Goal: Transaction & Acquisition: Purchase product/service

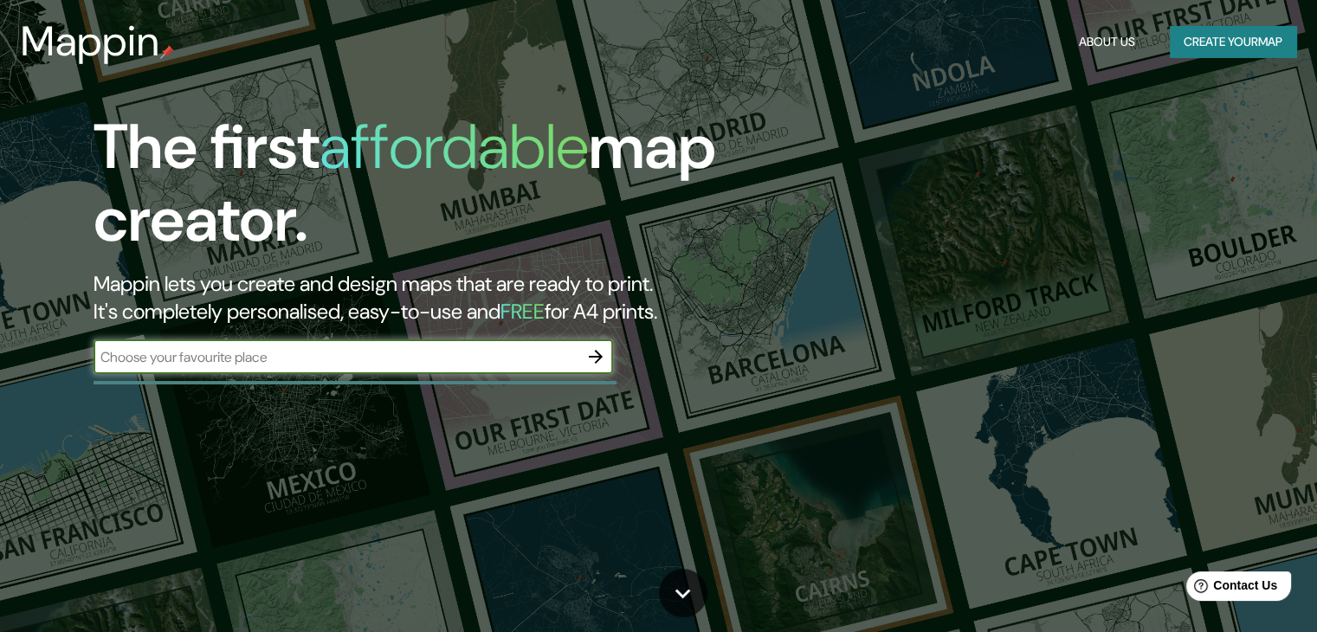
click at [598, 361] on icon "button" at bounding box center [595, 356] width 21 height 21
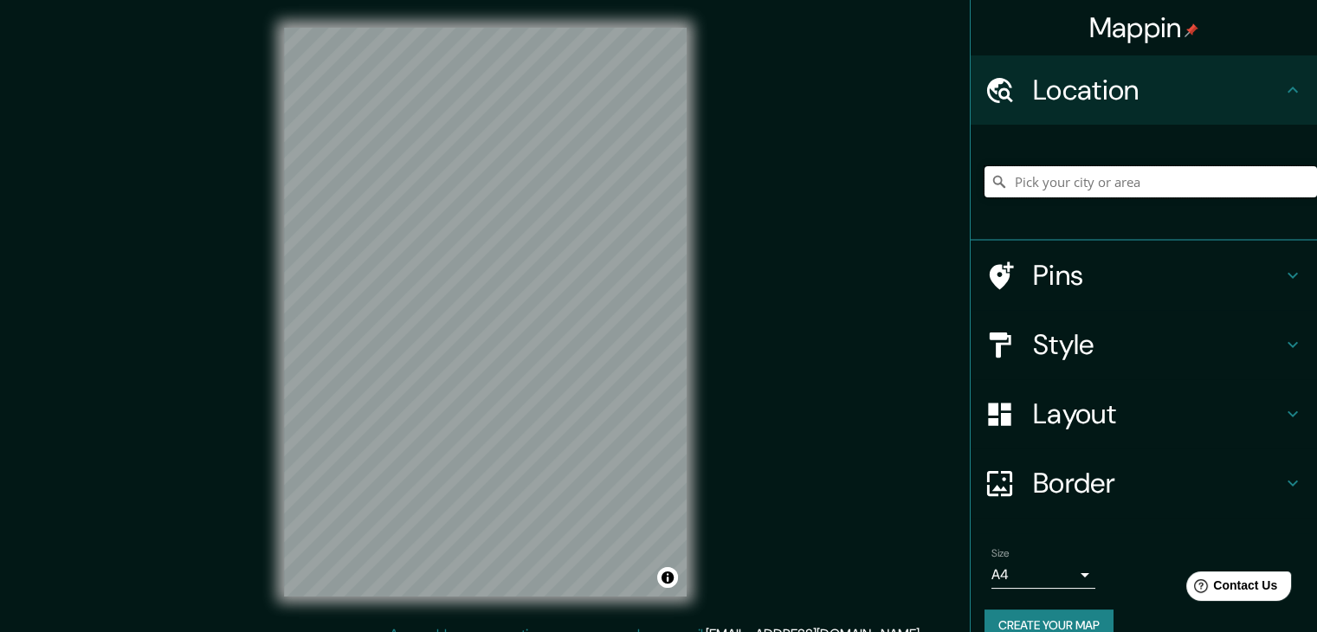
click at [1025, 187] on input "Pick your city or area" at bounding box center [1151, 181] width 333 height 31
type input "[PERSON_NAME], Geroda, [GEOGRAPHIC_DATA], [GEOGRAPHIC_DATA]"
click at [1296, 184] on icon "Clear" at bounding box center [1303, 182] width 14 height 14
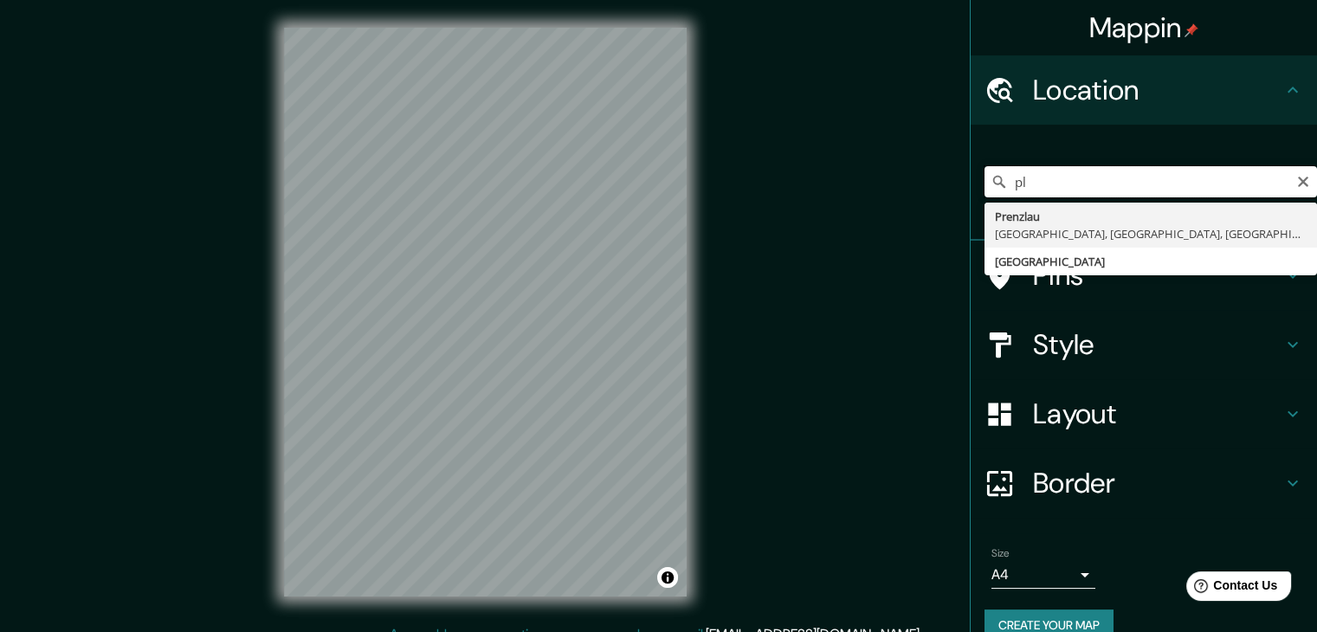
type input "p"
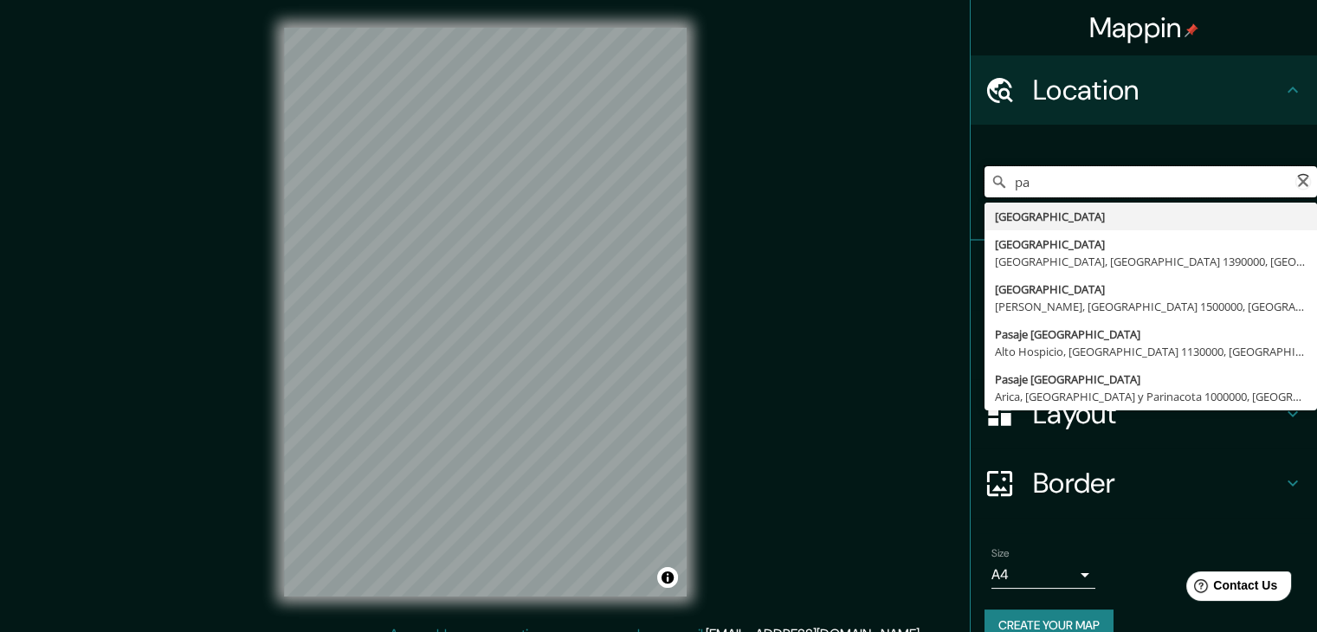
type input "p"
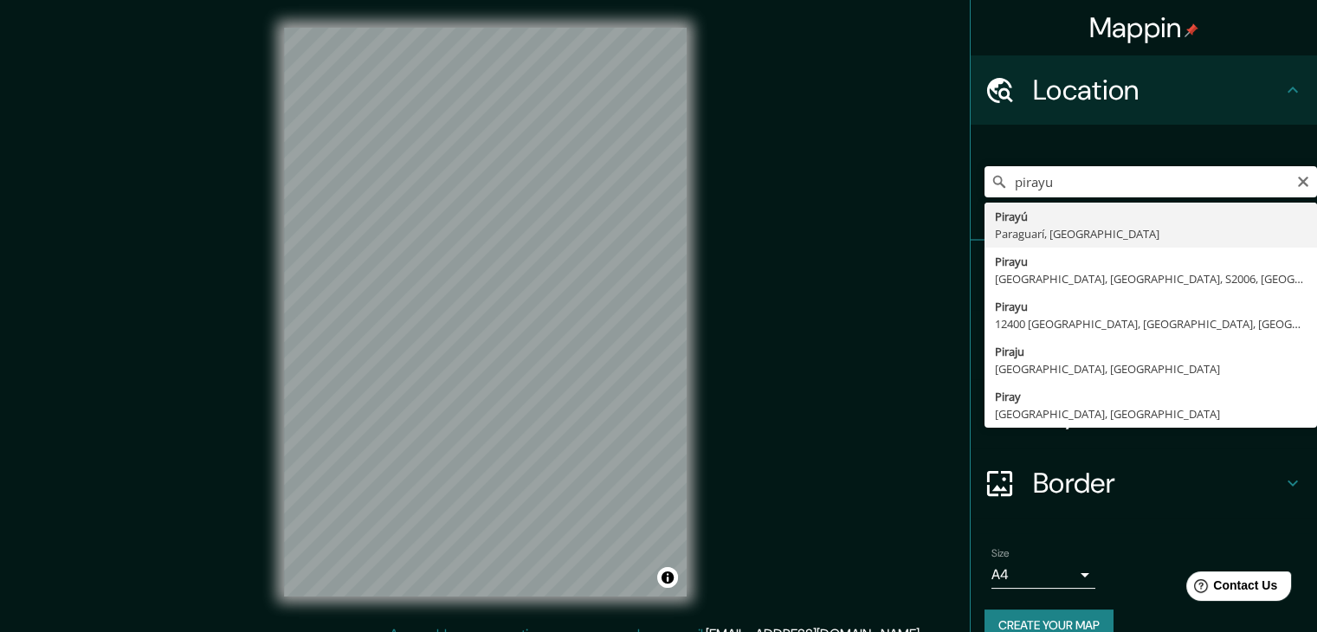
type input "Pirayú, Paraguarí, [GEOGRAPHIC_DATA]"
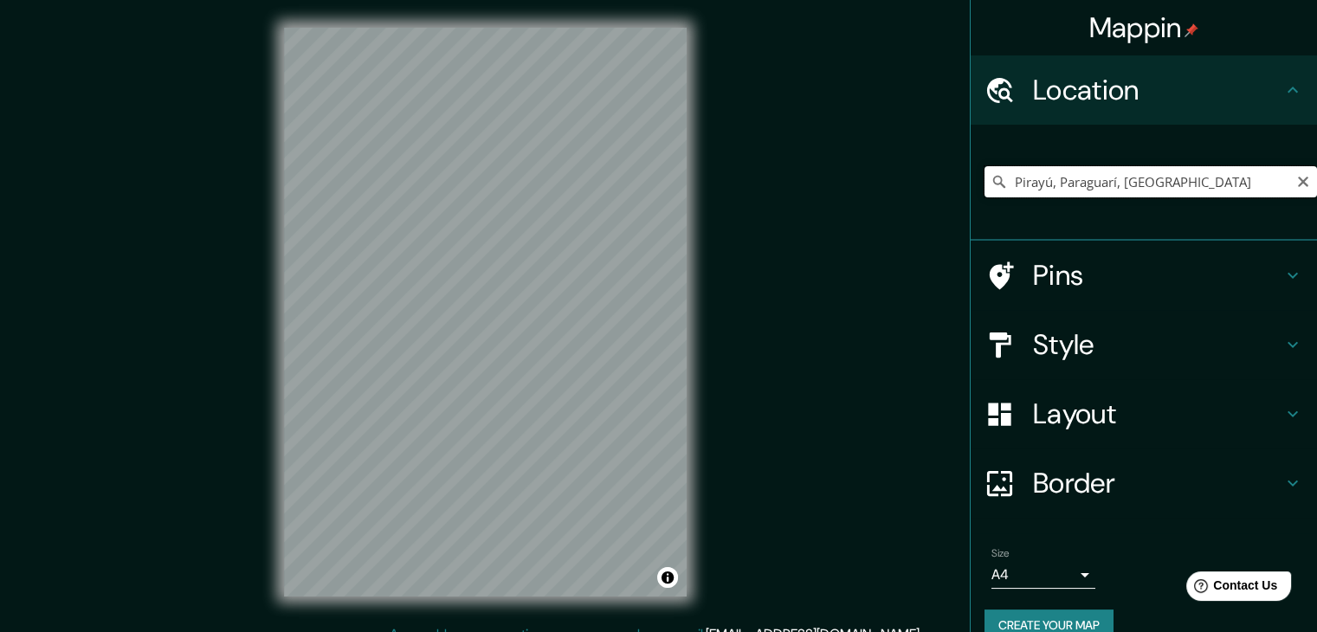
click at [1115, 184] on input "Pirayú, Paraguarí, [GEOGRAPHIC_DATA]" at bounding box center [1151, 181] width 333 height 31
drag, startPoint x: 1210, startPoint y: 177, endPoint x: 953, endPoint y: 245, distance: 266.2
click at [953, 245] on div "Mappin Location [GEOGRAPHIC_DATA], [GEOGRAPHIC_DATA], [GEOGRAPHIC_DATA] Pins St…" at bounding box center [658, 326] width 1317 height 652
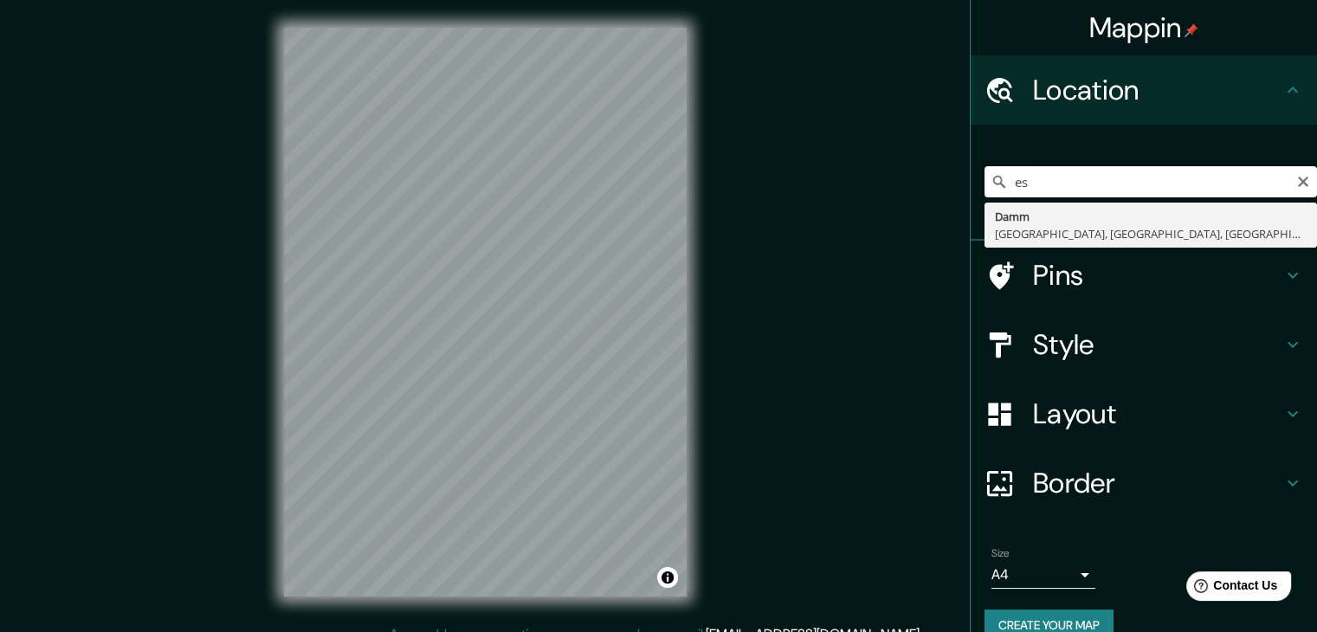
type input "e"
type input "iglesia [PERSON_NAME] pirayu [GEOGRAPHIC_DATA]"
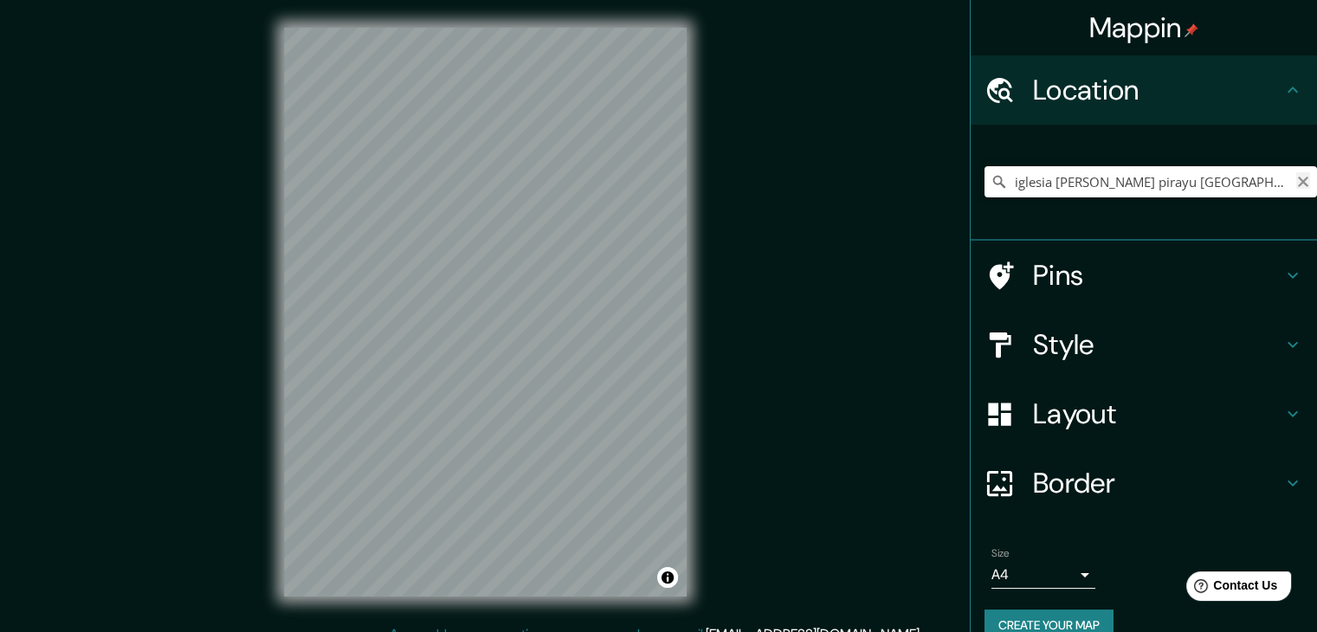
click at [1296, 186] on icon "Clear" at bounding box center [1303, 182] width 14 height 14
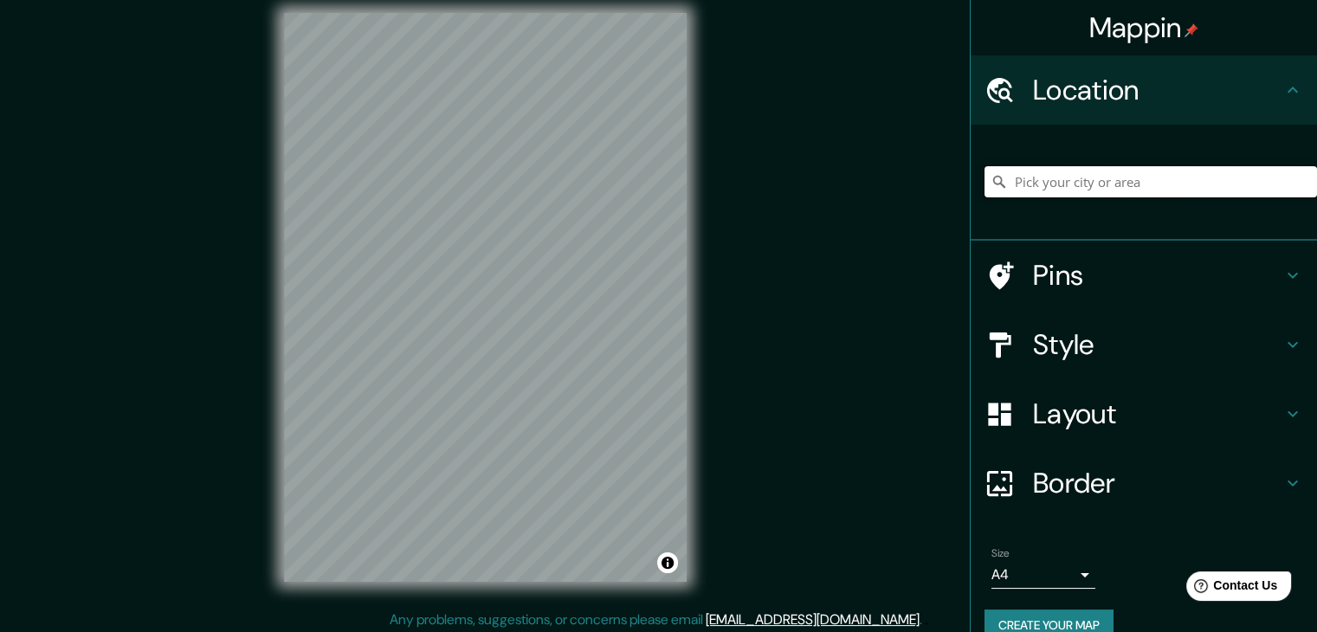
scroll to position [20, 0]
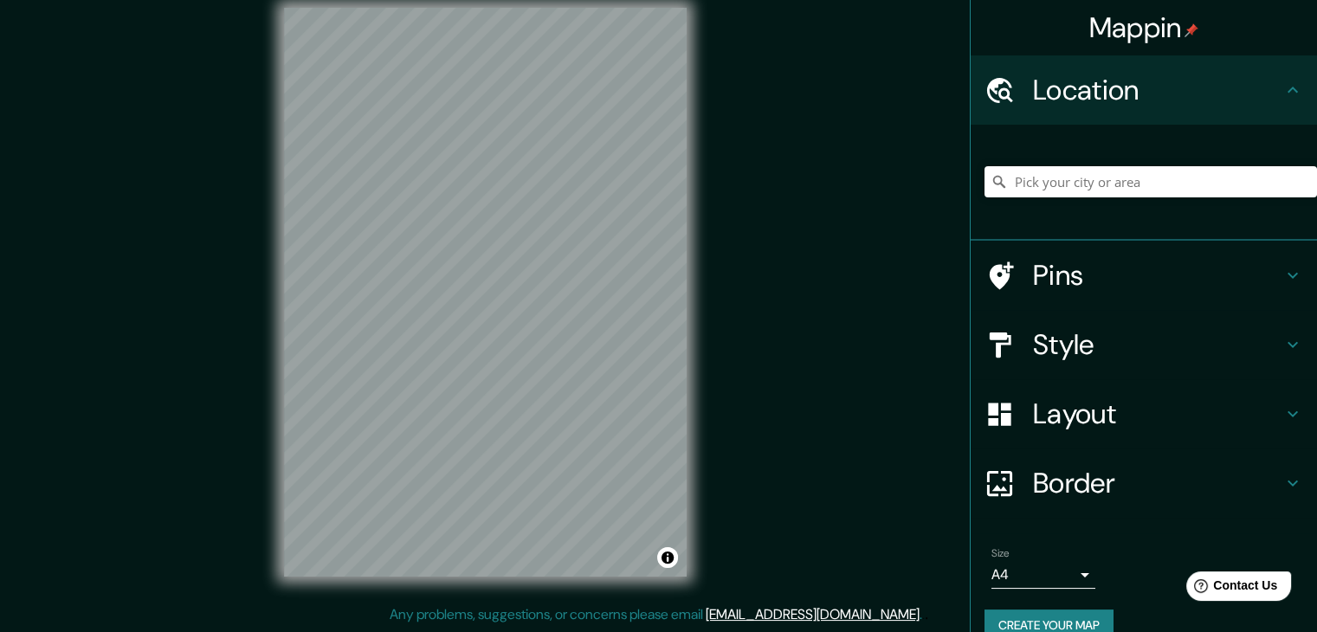
click at [1050, 358] on h4 "Style" at bounding box center [1157, 344] width 249 height 35
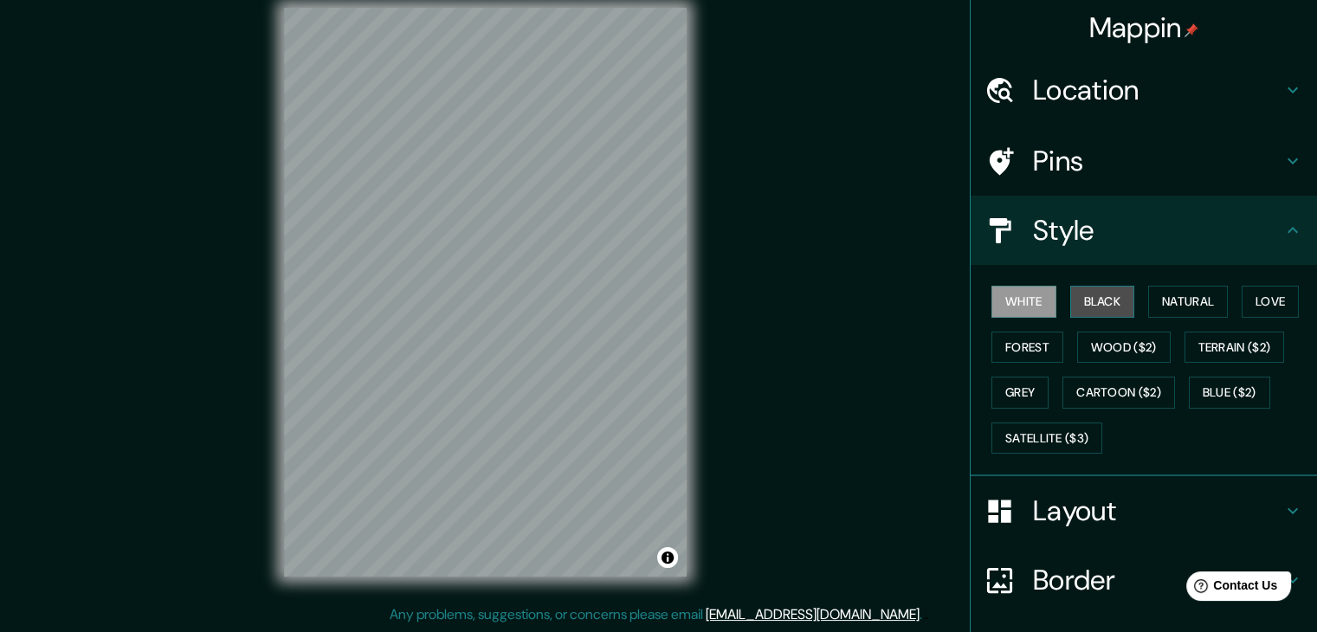
click at [1089, 292] on button "Black" at bounding box center [1102, 302] width 65 height 32
click at [1084, 79] on h4 "Location" at bounding box center [1157, 90] width 249 height 35
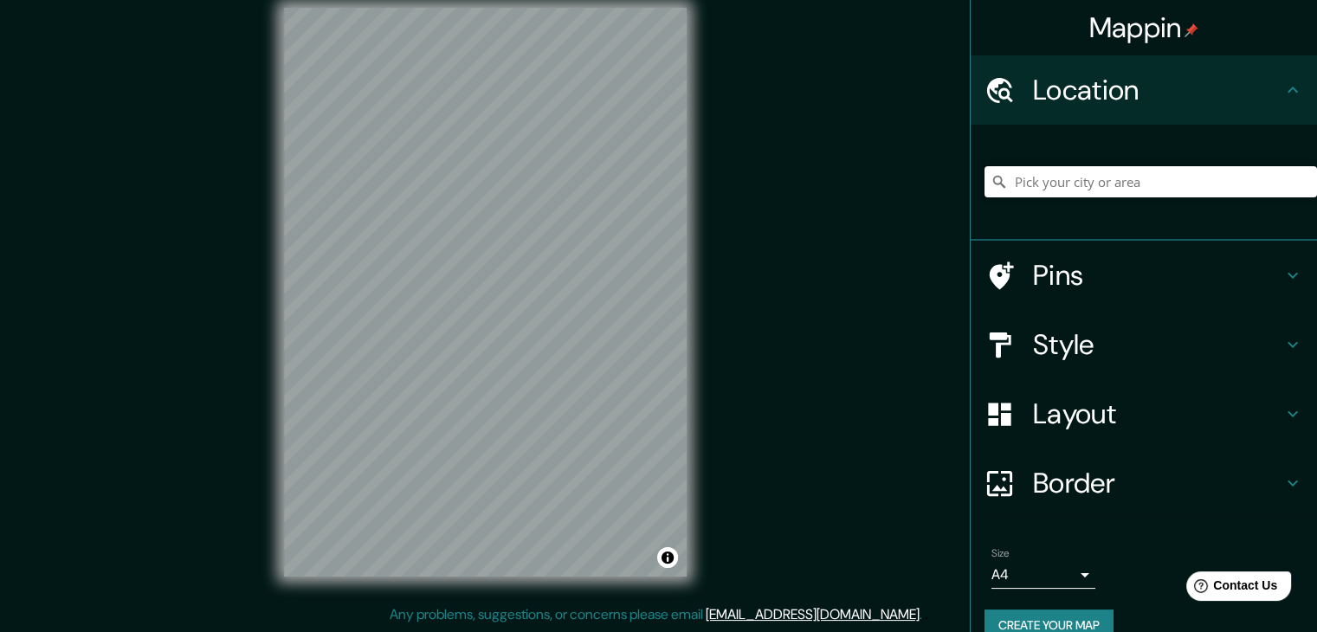
click at [1074, 171] on input "Pick your city or area" at bounding box center [1151, 181] width 333 height 31
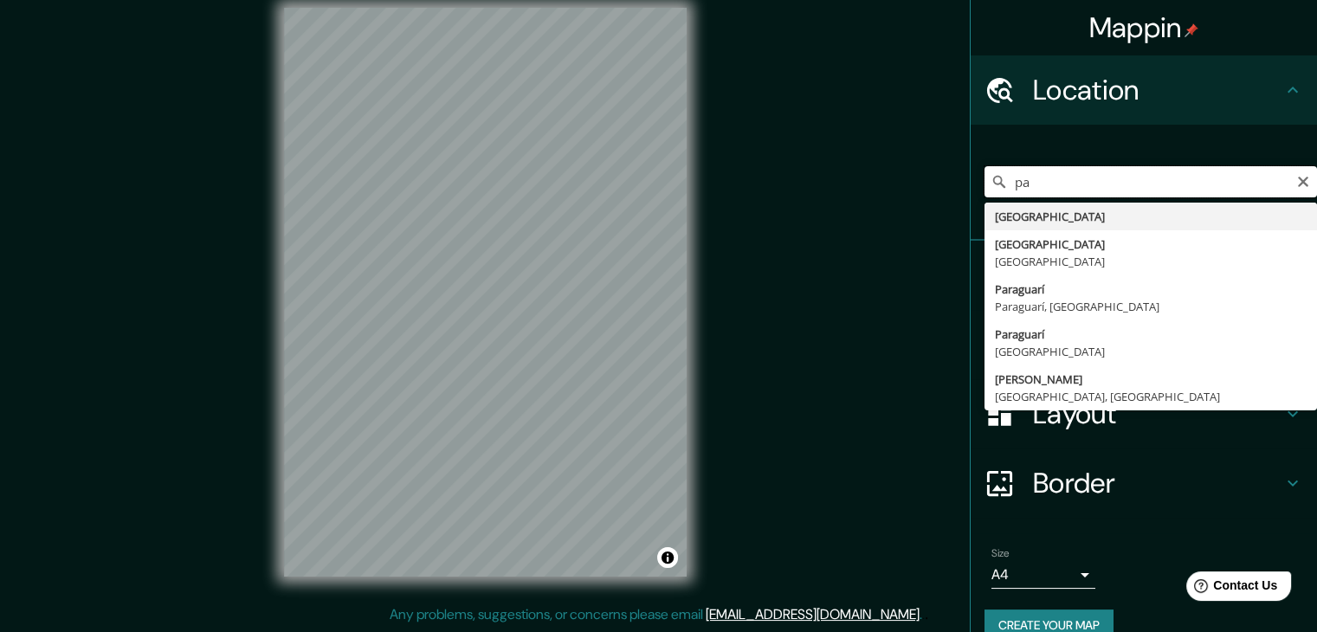
type input "p"
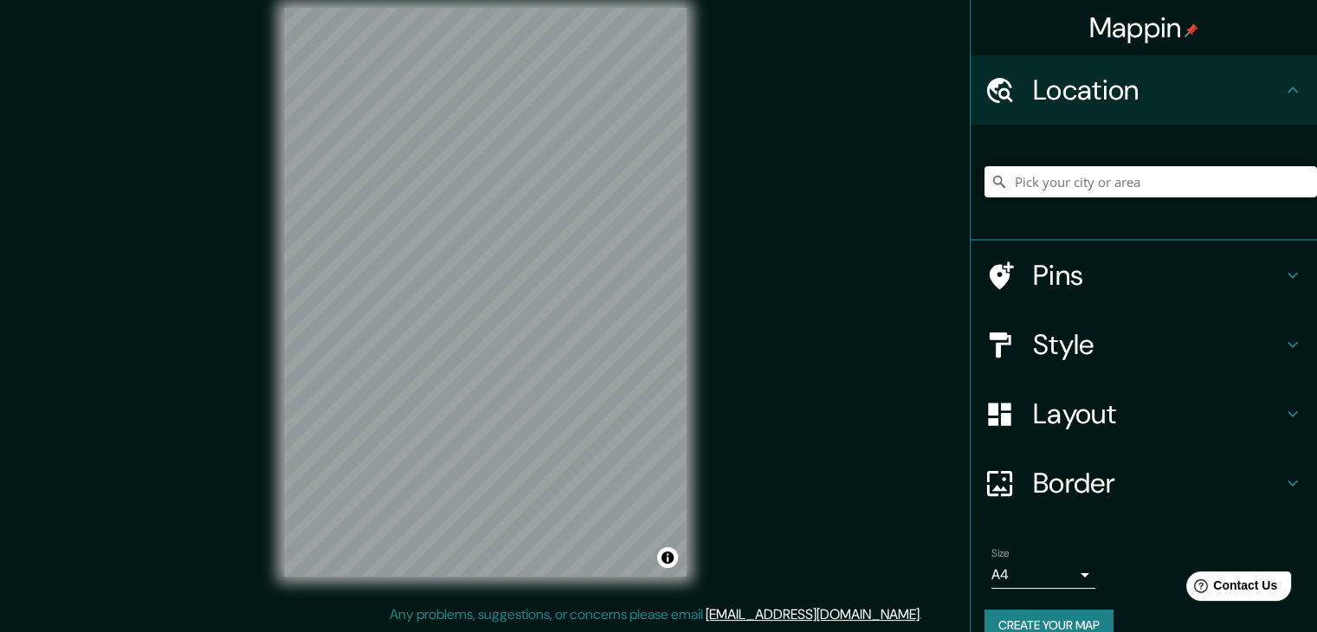
click at [1070, 358] on h4 "Style" at bounding box center [1157, 344] width 249 height 35
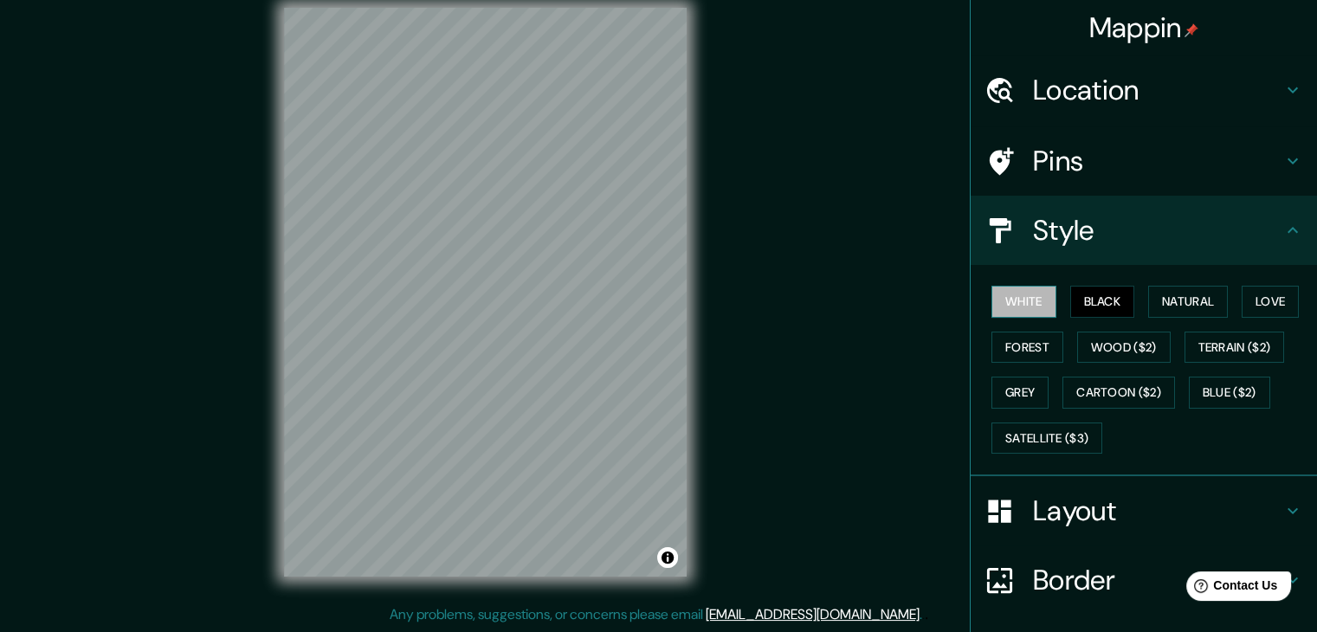
click at [998, 292] on button "White" at bounding box center [1024, 302] width 65 height 32
click at [1091, 310] on button "Black" at bounding box center [1102, 302] width 65 height 32
click at [1167, 296] on button "Natural" at bounding box center [1188, 302] width 80 height 32
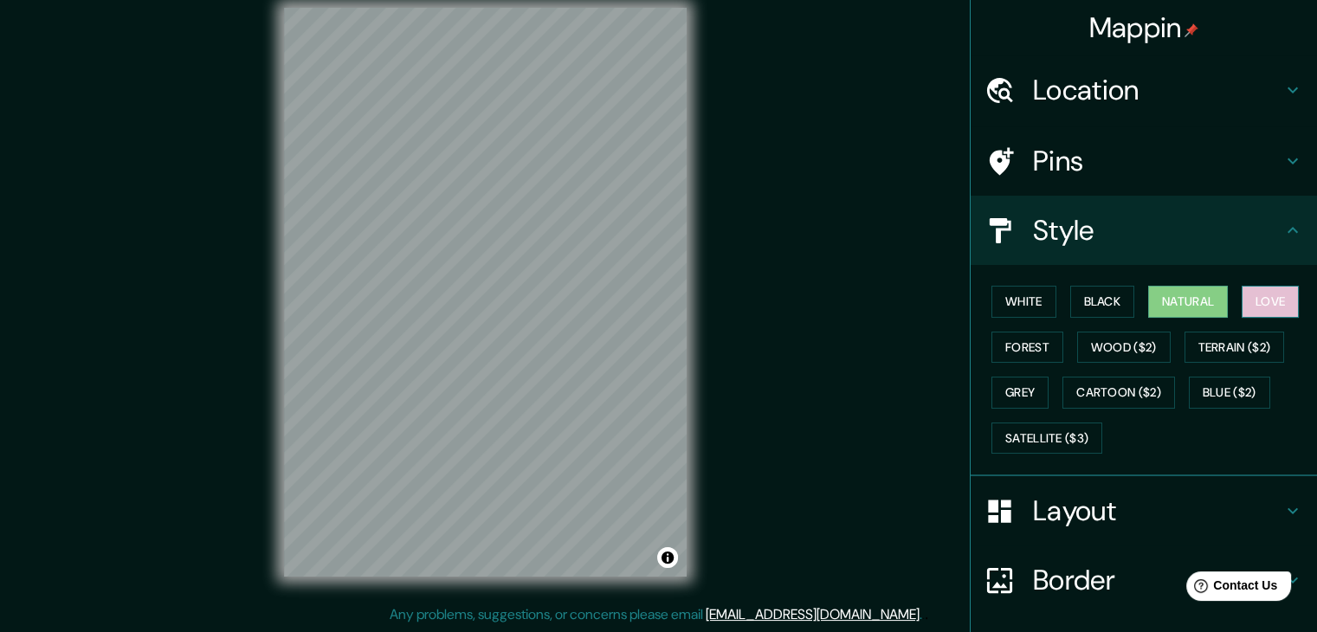
drag, startPoint x: 1282, startPoint y: 295, endPoint x: 1262, endPoint y: 299, distance: 20.2
click at [1281, 295] on button "Love" at bounding box center [1270, 302] width 57 height 32
click at [1021, 340] on button "Forest" at bounding box center [1028, 348] width 72 height 32
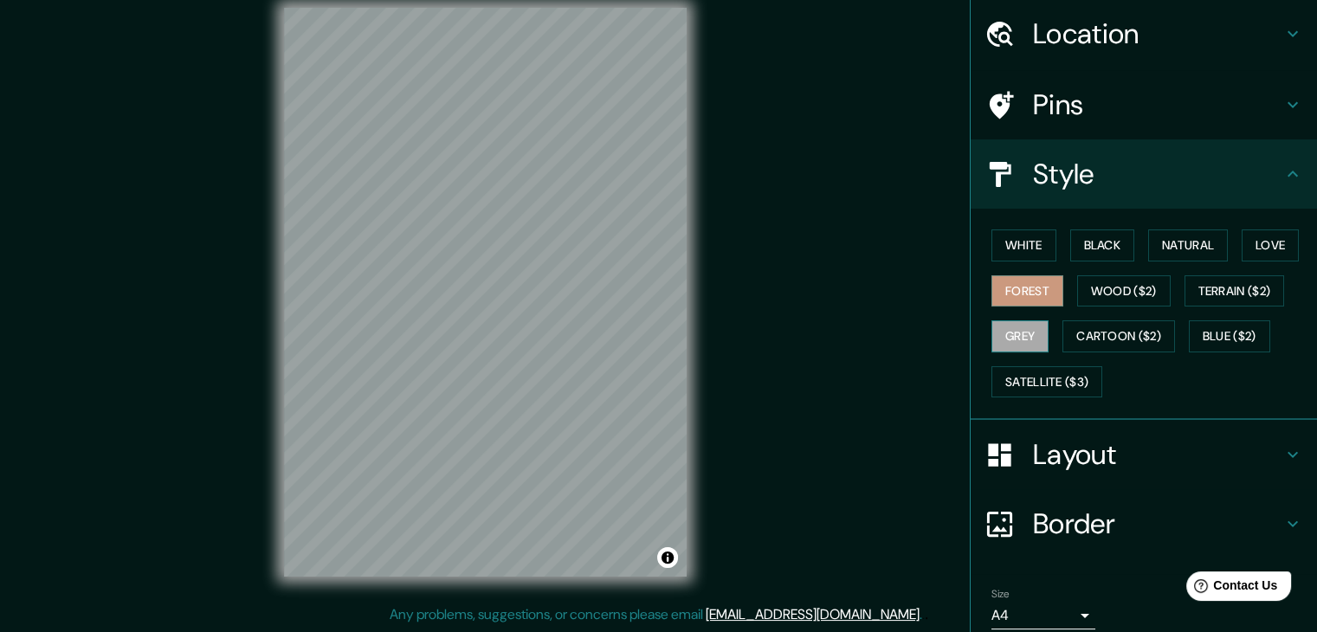
scroll to position [87, 0]
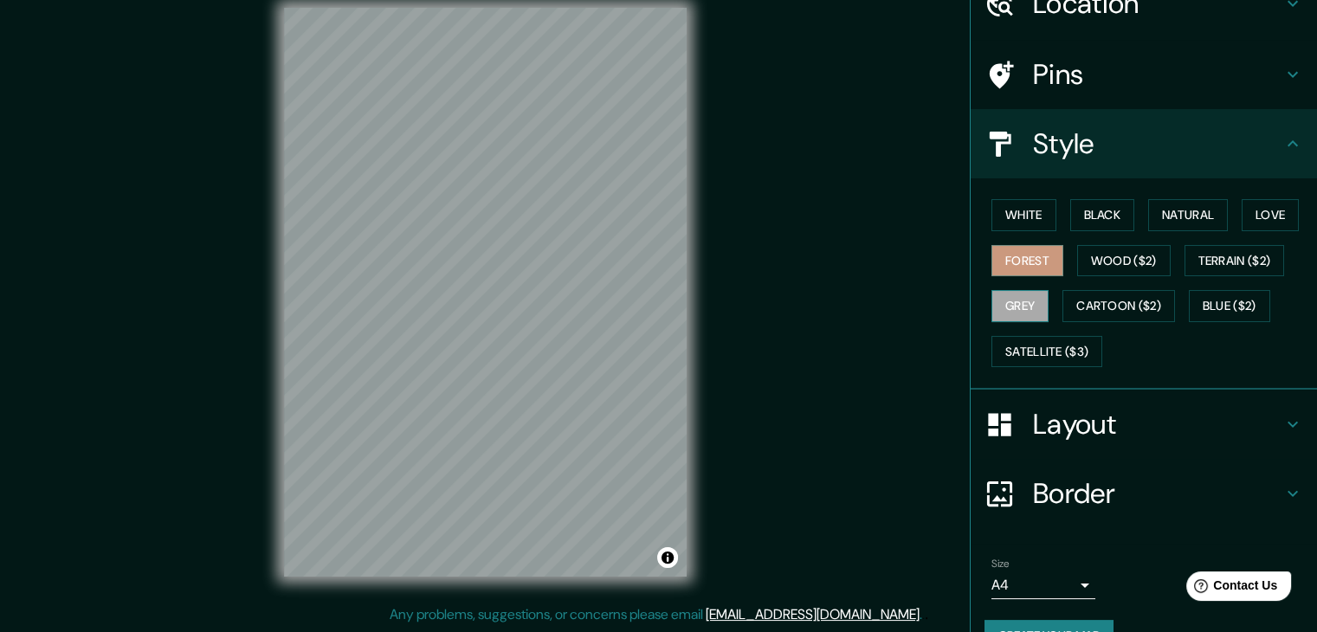
click at [1016, 294] on button "Grey" at bounding box center [1020, 306] width 57 height 32
click at [1008, 262] on button "Forest" at bounding box center [1028, 261] width 72 height 32
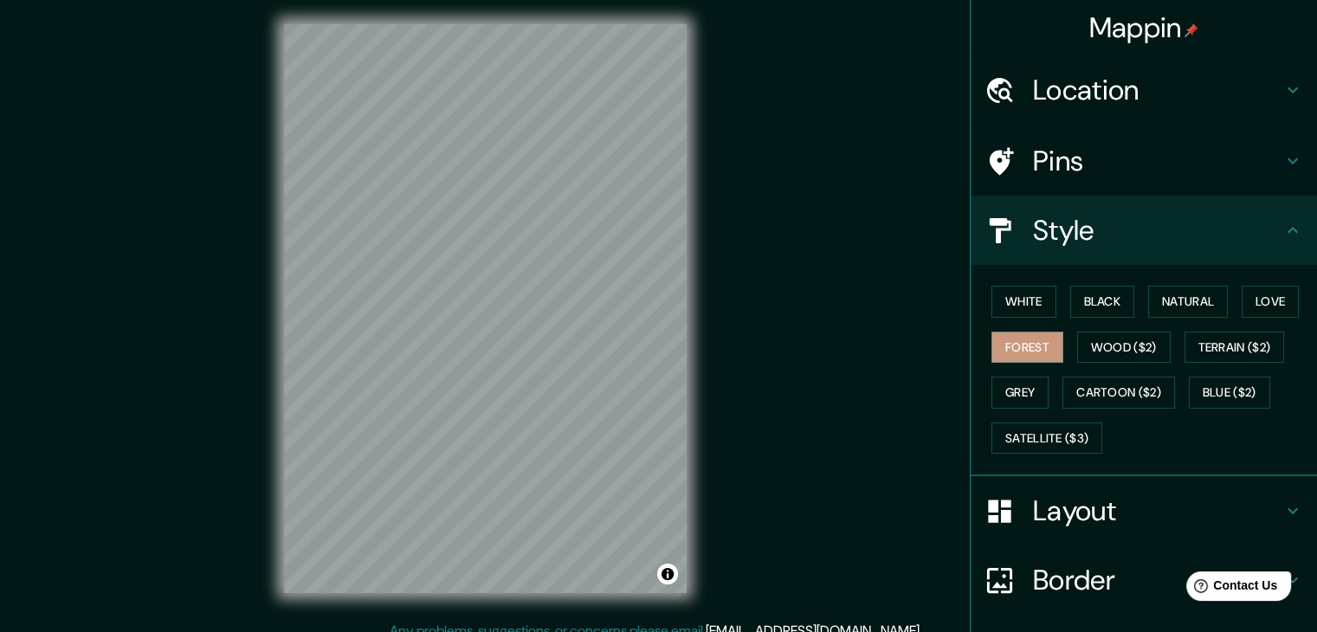
scroll to position [0, 0]
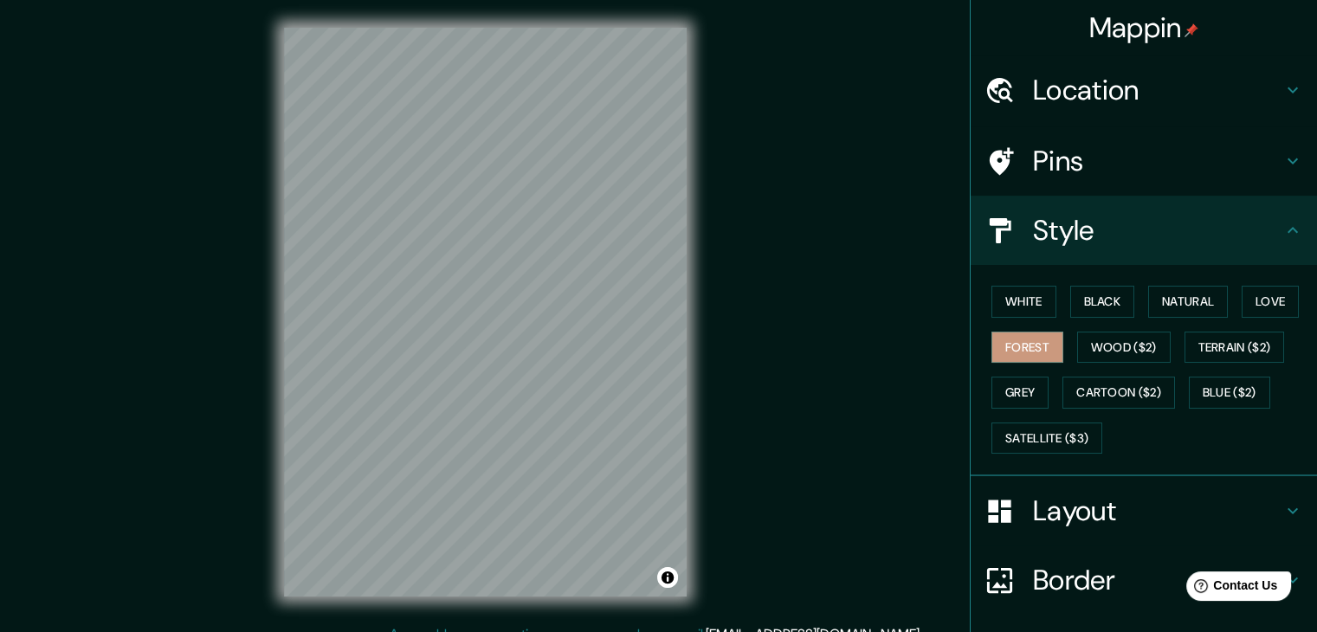
click at [1062, 84] on h4 "Location" at bounding box center [1157, 90] width 249 height 35
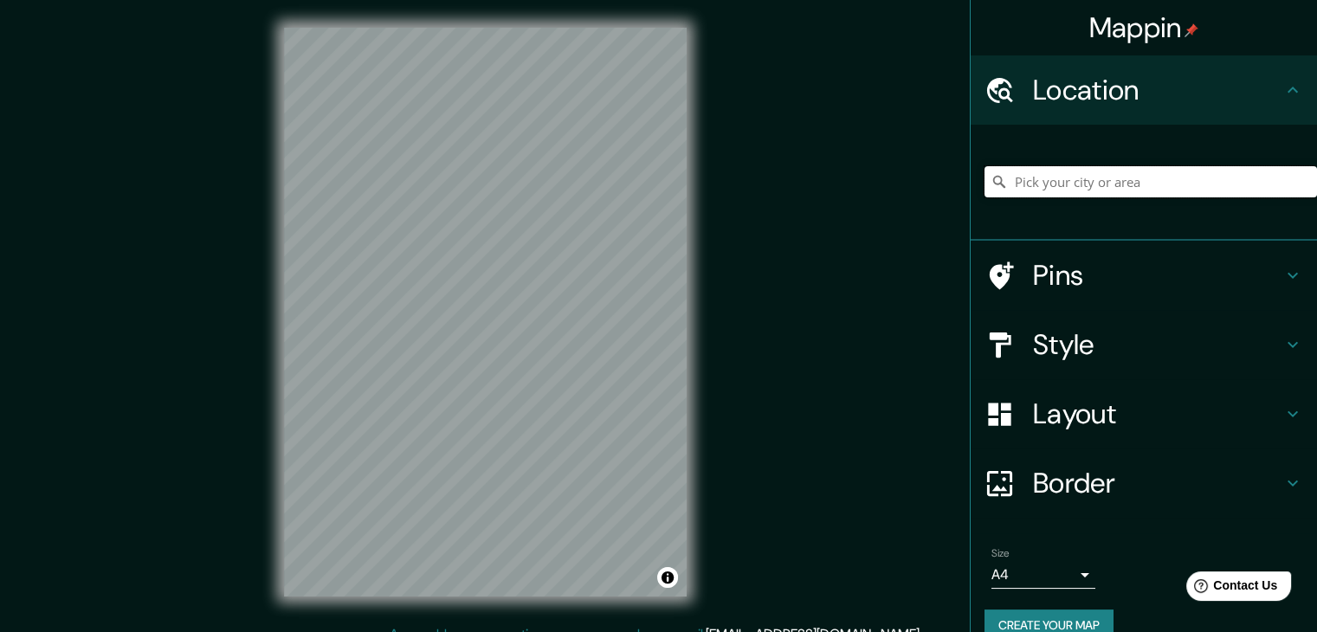
click at [1128, 186] on input "Pick your city or area" at bounding box center [1151, 181] width 333 height 31
type input "Gral. [PERSON_NAME], Ñeembucú, [GEOGRAPHIC_DATA]"
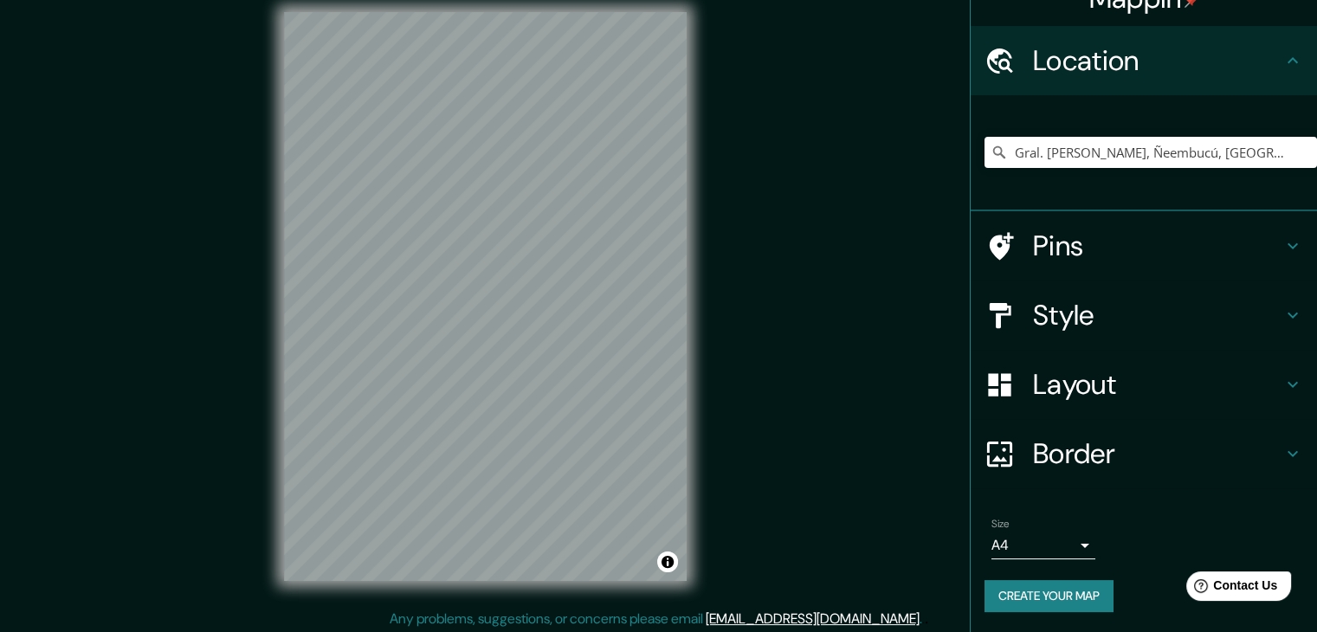
scroll to position [20, 0]
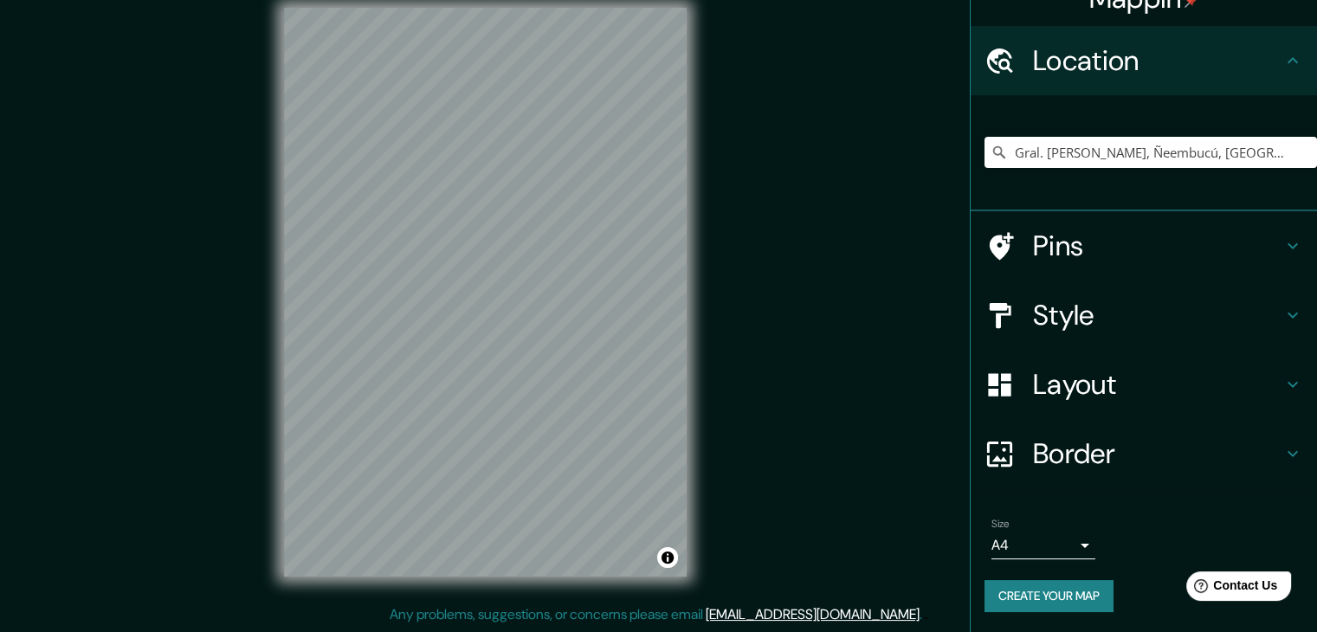
click at [1030, 593] on button "Create your map" at bounding box center [1049, 596] width 129 height 32
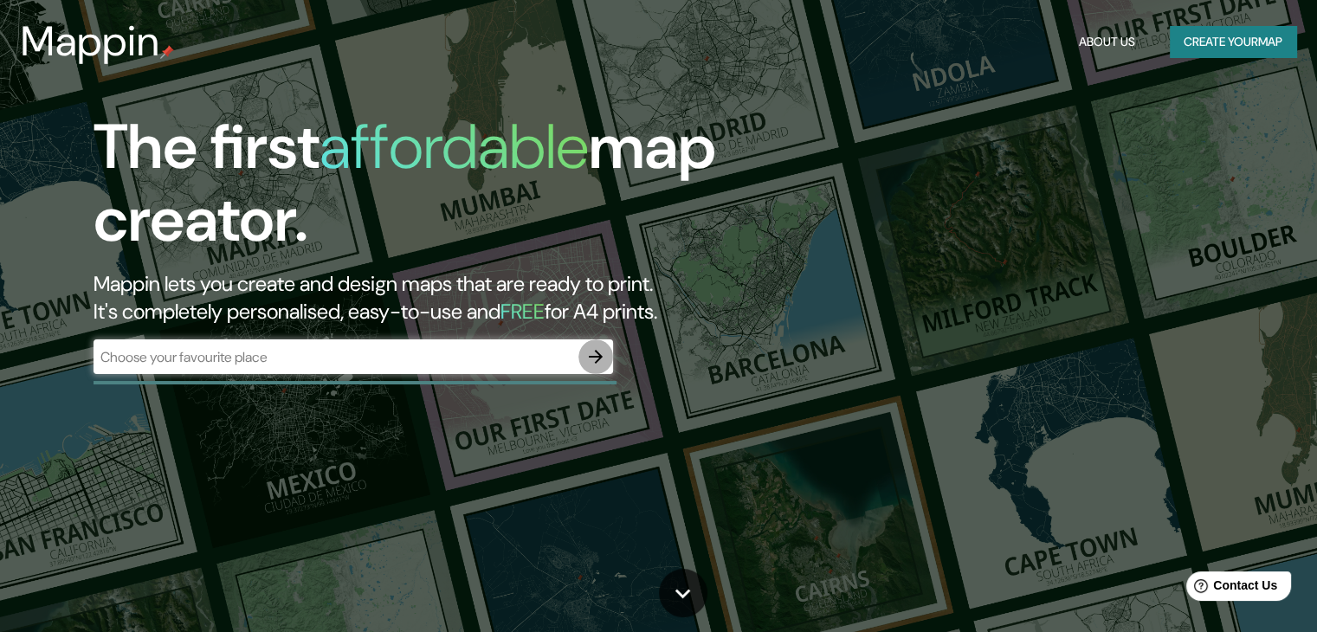
click at [599, 353] on icon "button" at bounding box center [596, 357] width 14 height 14
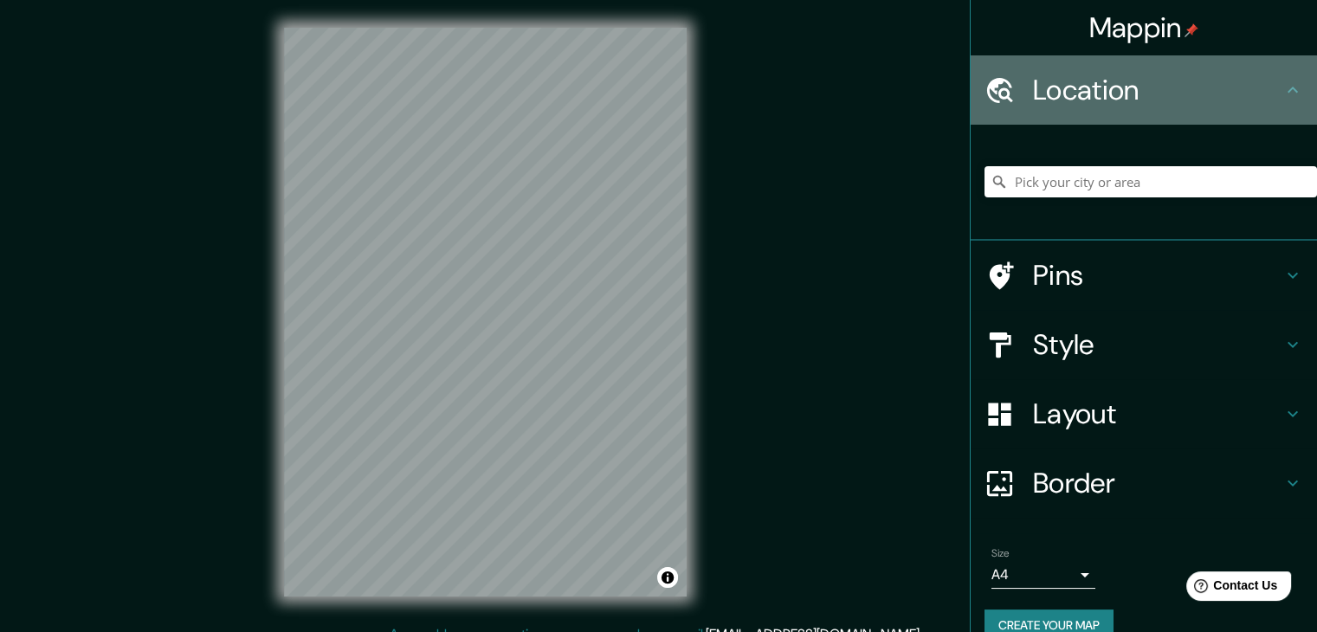
click at [1170, 93] on h4 "Location" at bounding box center [1157, 90] width 249 height 35
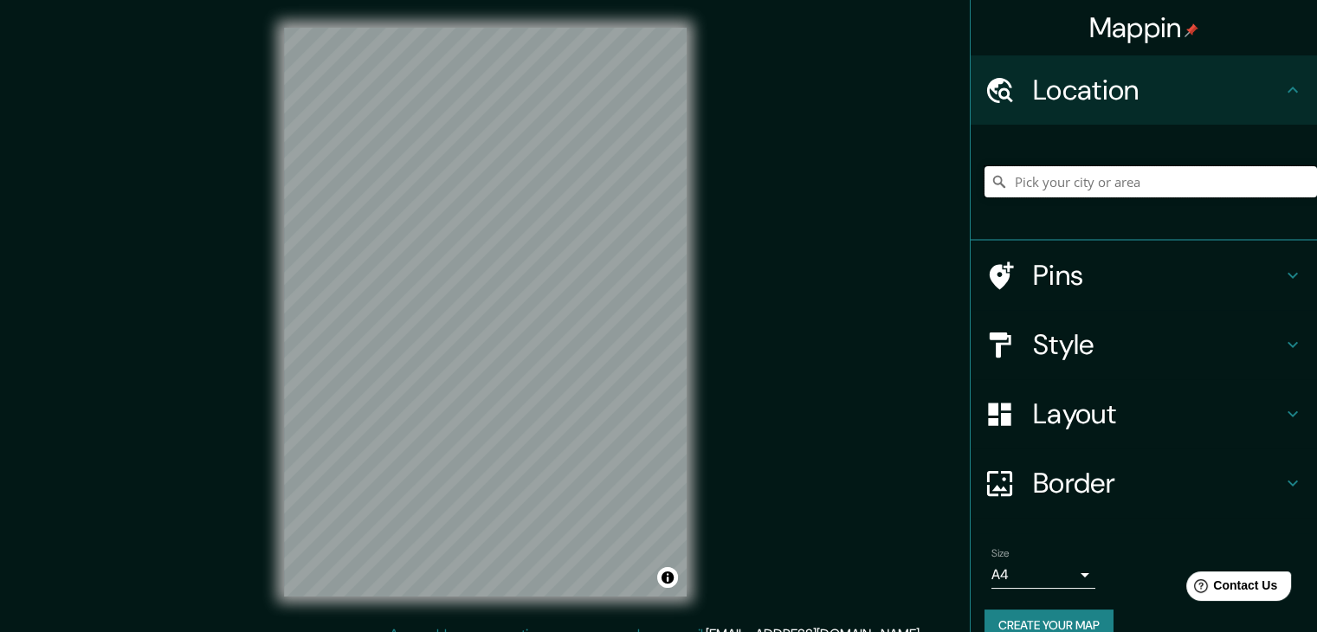
click at [1141, 170] on input "Pick your city or area" at bounding box center [1151, 181] width 333 height 31
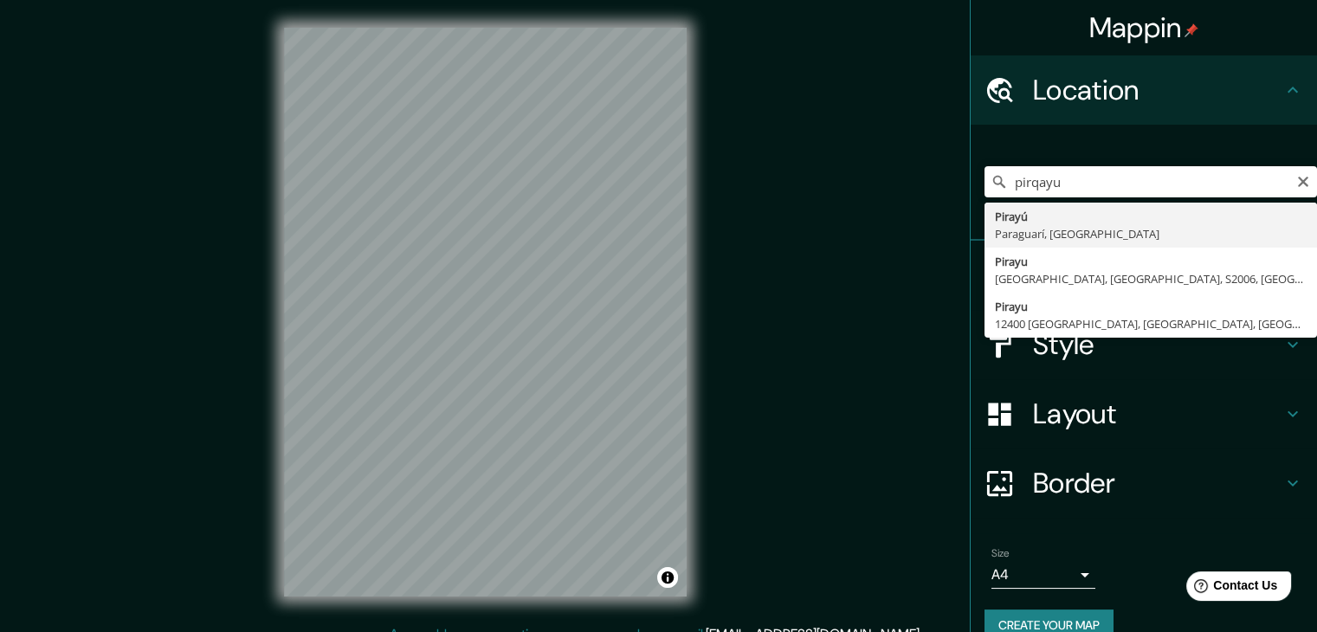
type input "Pirayú, Paraguarí, [GEOGRAPHIC_DATA]"
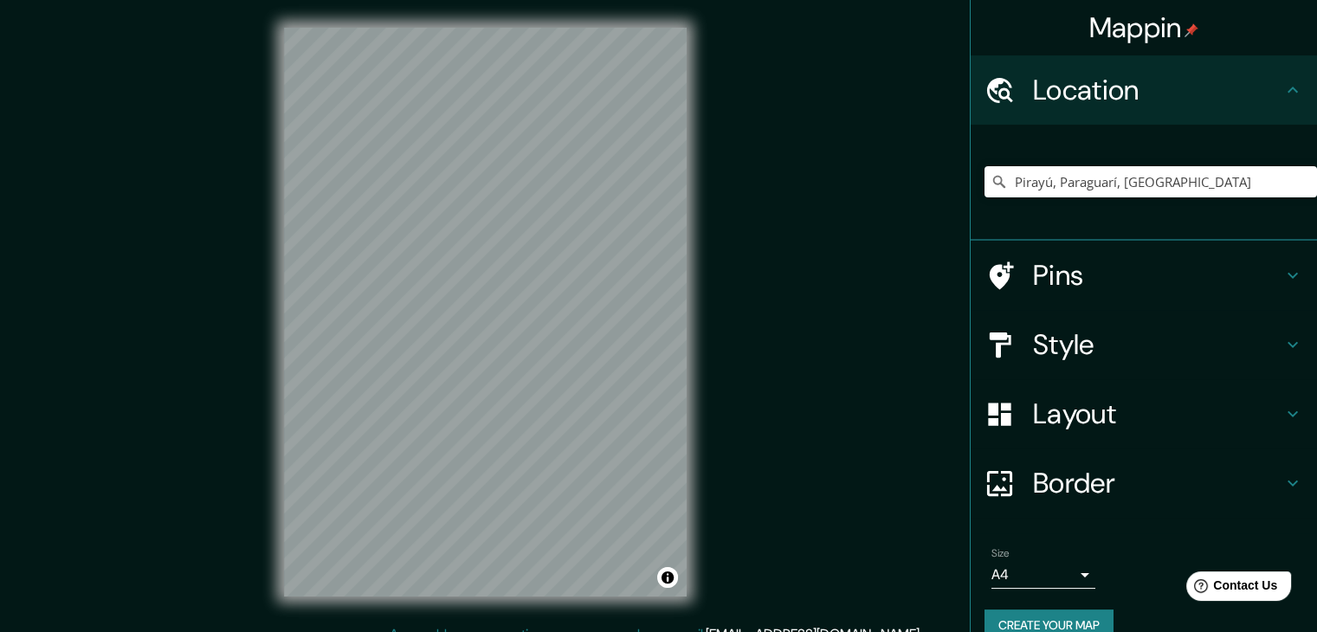
scroll to position [20, 0]
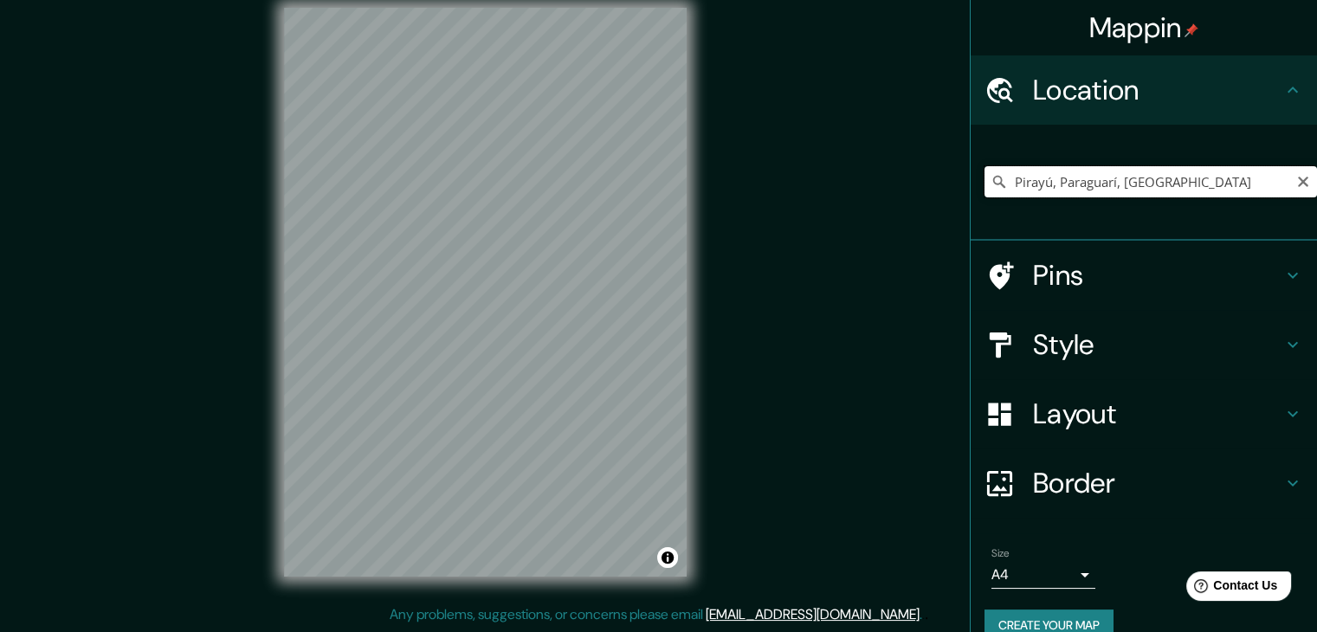
click at [1219, 184] on input "Pirayú, Paraguarí, [GEOGRAPHIC_DATA]" at bounding box center [1151, 181] width 333 height 31
drag, startPoint x: 1245, startPoint y: 178, endPoint x: 986, endPoint y: 277, distance: 277.1
click at [986, 277] on ul "Location Damm, Aschaffenburg, Baviera, Alemania Damm Aschaffenburg, Baviera, Al…" at bounding box center [1144, 358] width 346 height 607
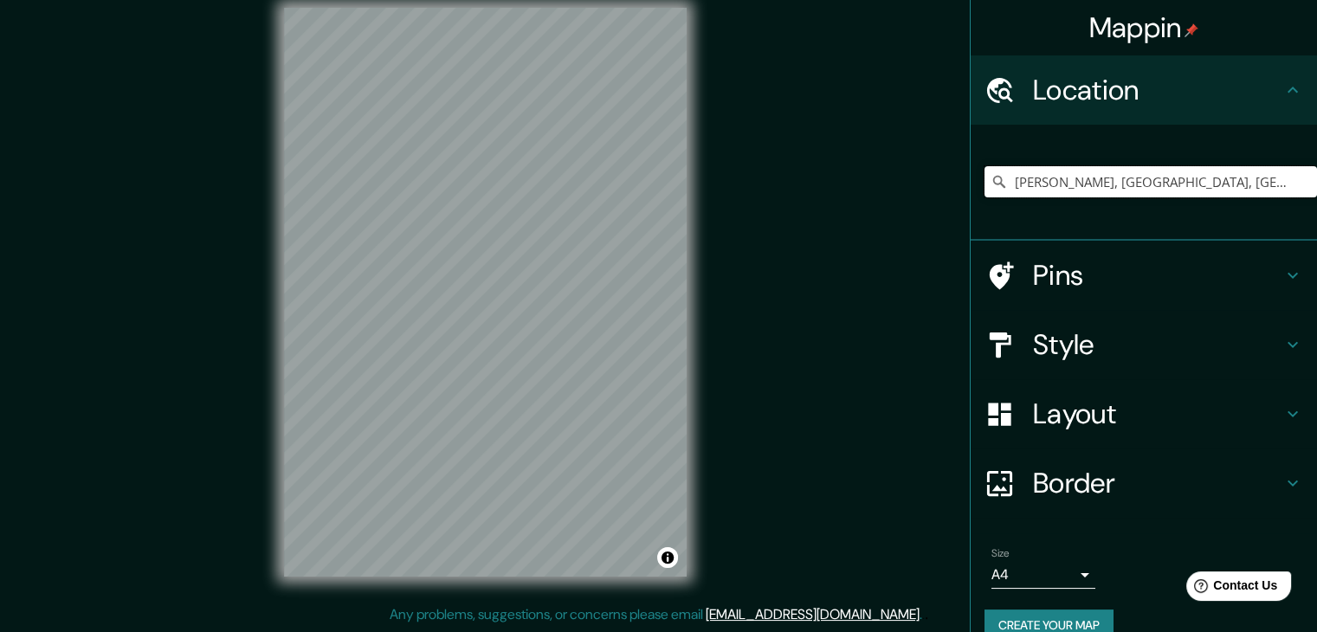
type input "a"
drag, startPoint x: 1105, startPoint y: 165, endPoint x: 1102, endPoint y: 175, distance: 10.1
click at [1105, 167] on input "a" at bounding box center [1151, 181] width 333 height 31
drag, startPoint x: 1197, startPoint y: 189, endPoint x: 1229, endPoint y: 150, distance: 50.5
click at [1226, 168] on input "Pick your city or area" at bounding box center [1151, 181] width 333 height 31
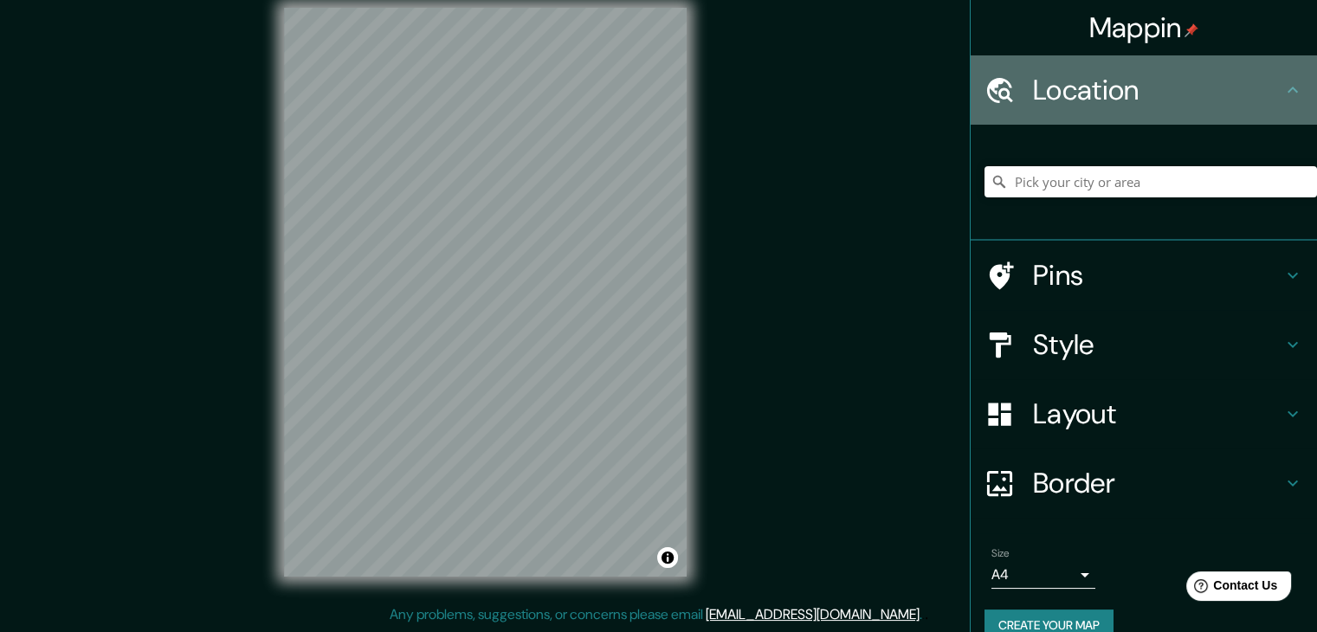
click at [1240, 86] on h4 "Location" at bounding box center [1157, 90] width 249 height 35
click at [1277, 76] on div "Location" at bounding box center [1144, 89] width 346 height 69
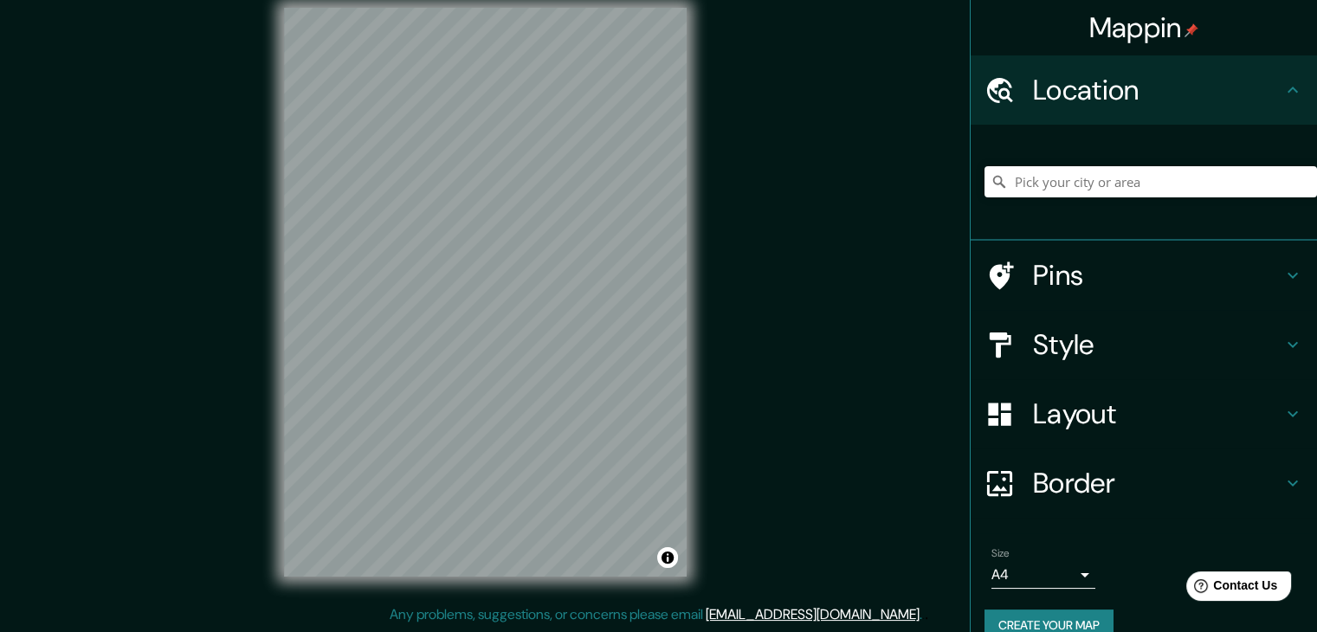
click at [1283, 81] on icon at bounding box center [1293, 90] width 21 height 21
click at [1283, 87] on icon at bounding box center [1293, 90] width 21 height 21
click at [1262, 271] on h4 "Pins" at bounding box center [1157, 275] width 249 height 35
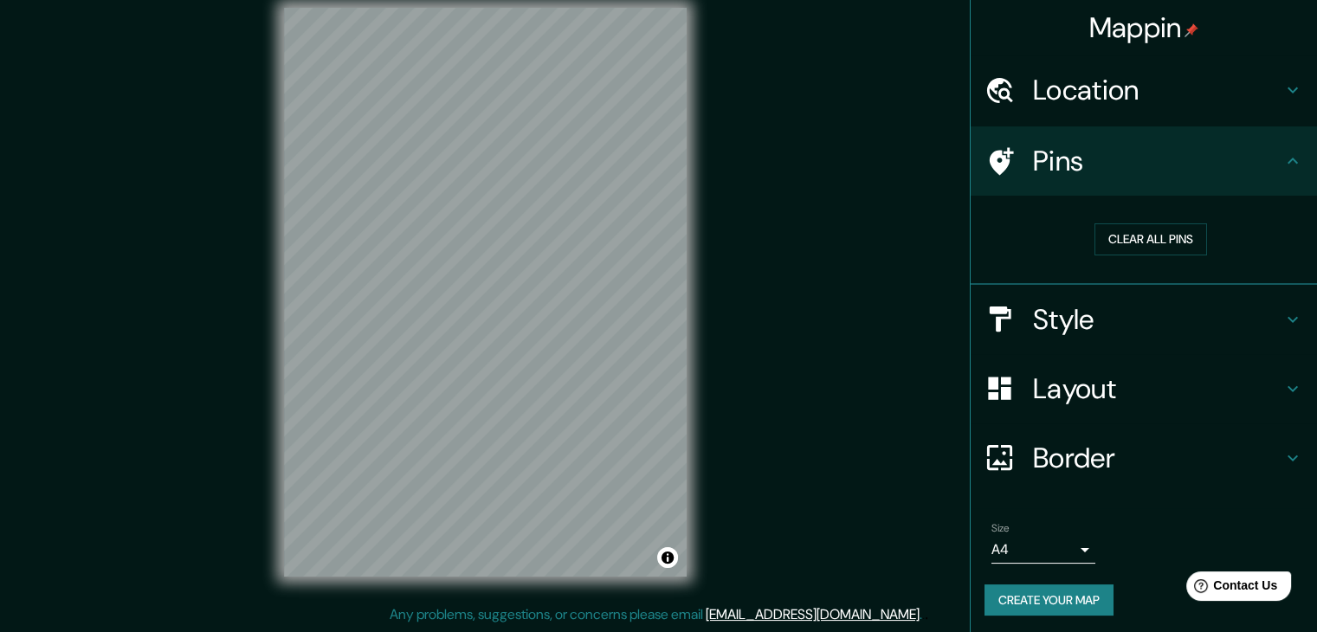
click at [1092, 170] on h4 "Pins" at bounding box center [1157, 161] width 249 height 35
click at [1111, 236] on button "Clear all pins" at bounding box center [1151, 239] width 113 height 32
click at [1124, 240] on button "Clear all pins" at bounding box center [1151, 239] width 113 height 32
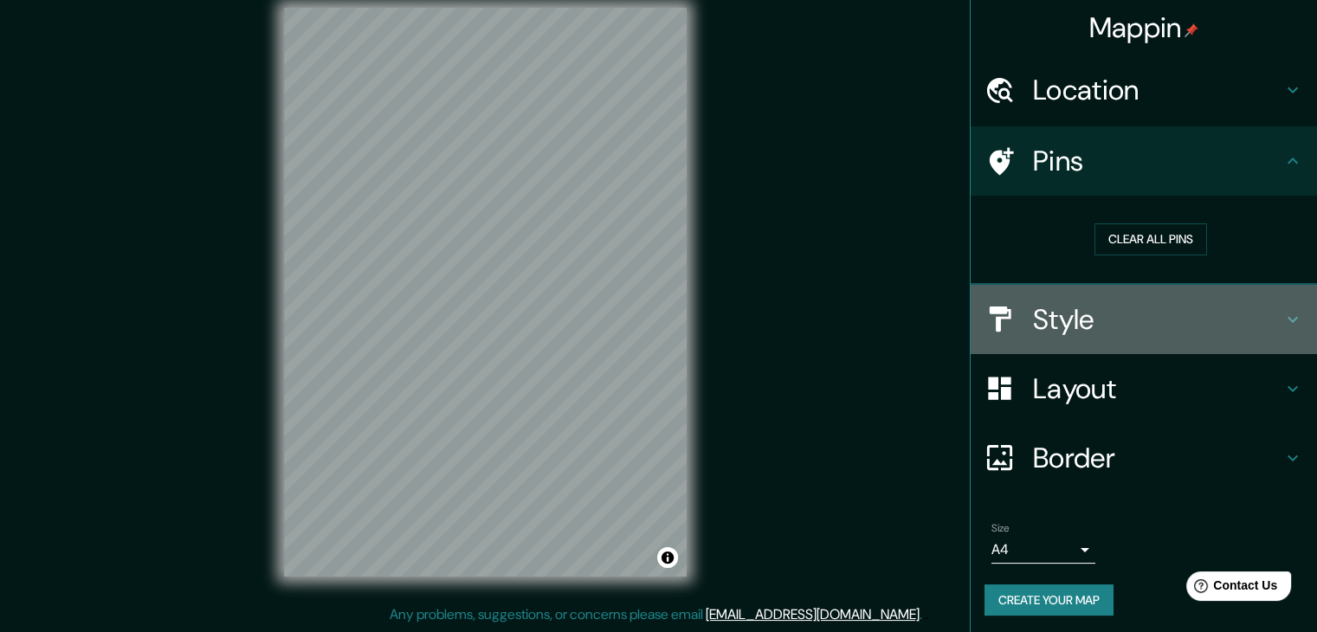
click at [1107, 302] on h4 "Style" at bounding box center [1157, 319] width 249 height 35
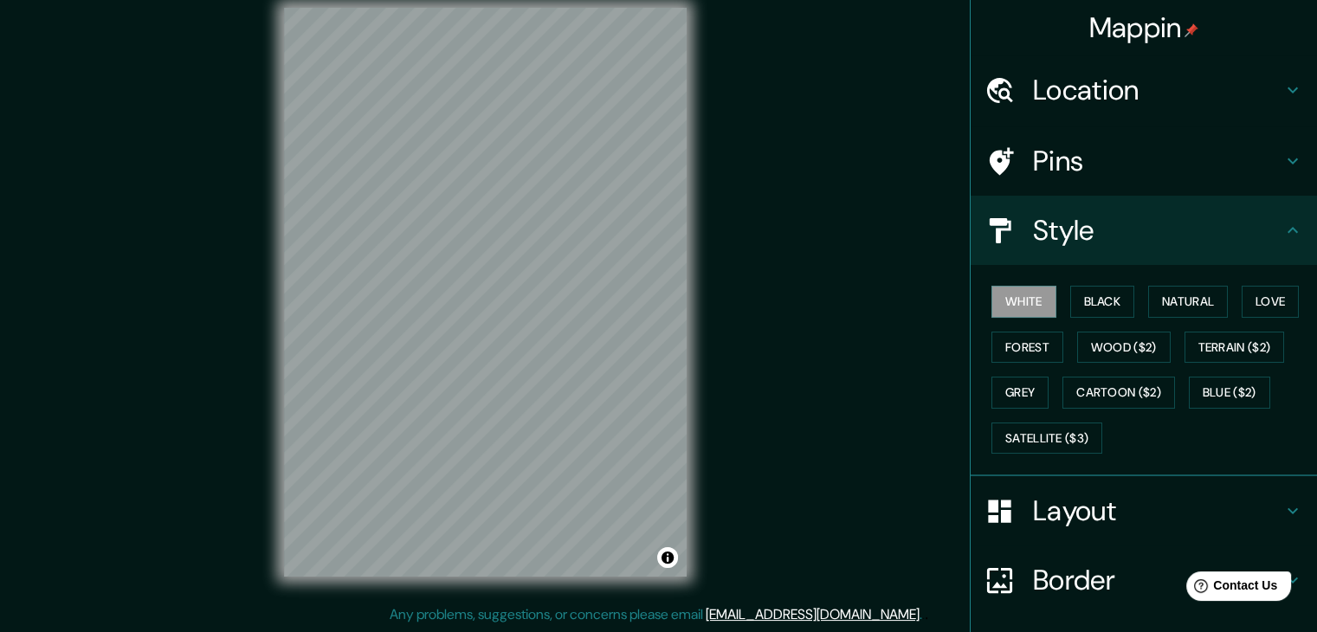
click at [1088, 511] on h4 "Layout" at bounding box center [1157, 511] width 249 height 35
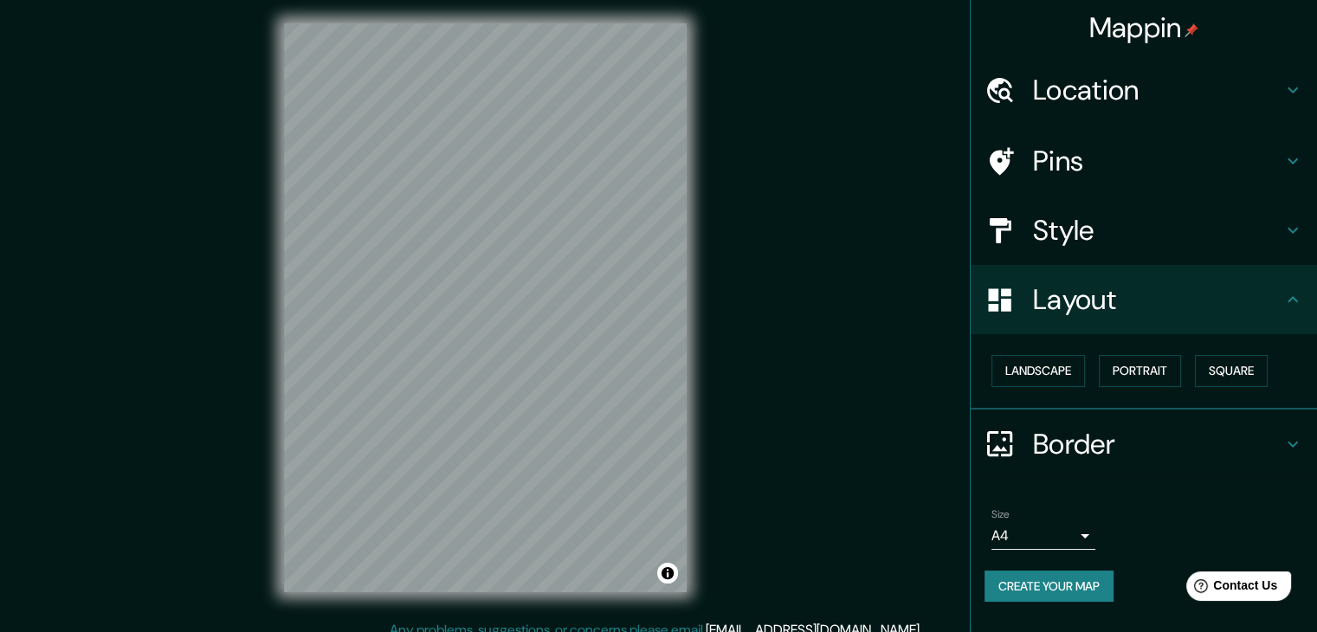
scroll to position [0, 0]
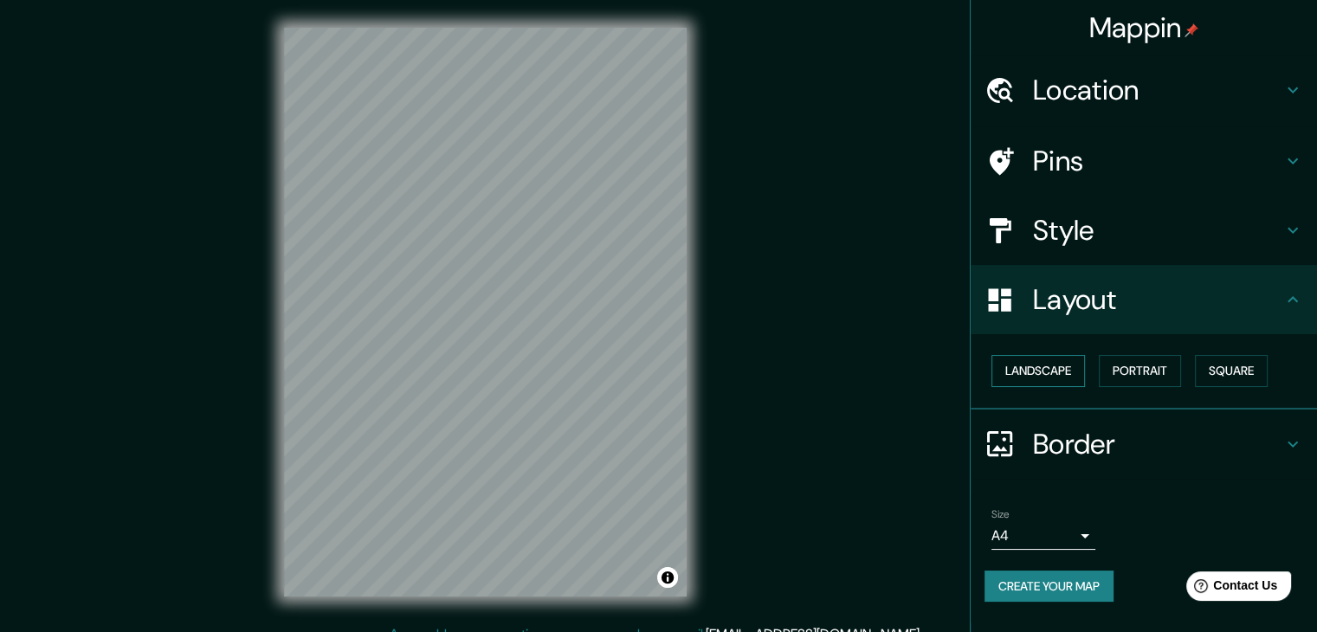
click at [1060, 371] on button "Landscape" at bounding box center [1039, 371] width 94 height 32
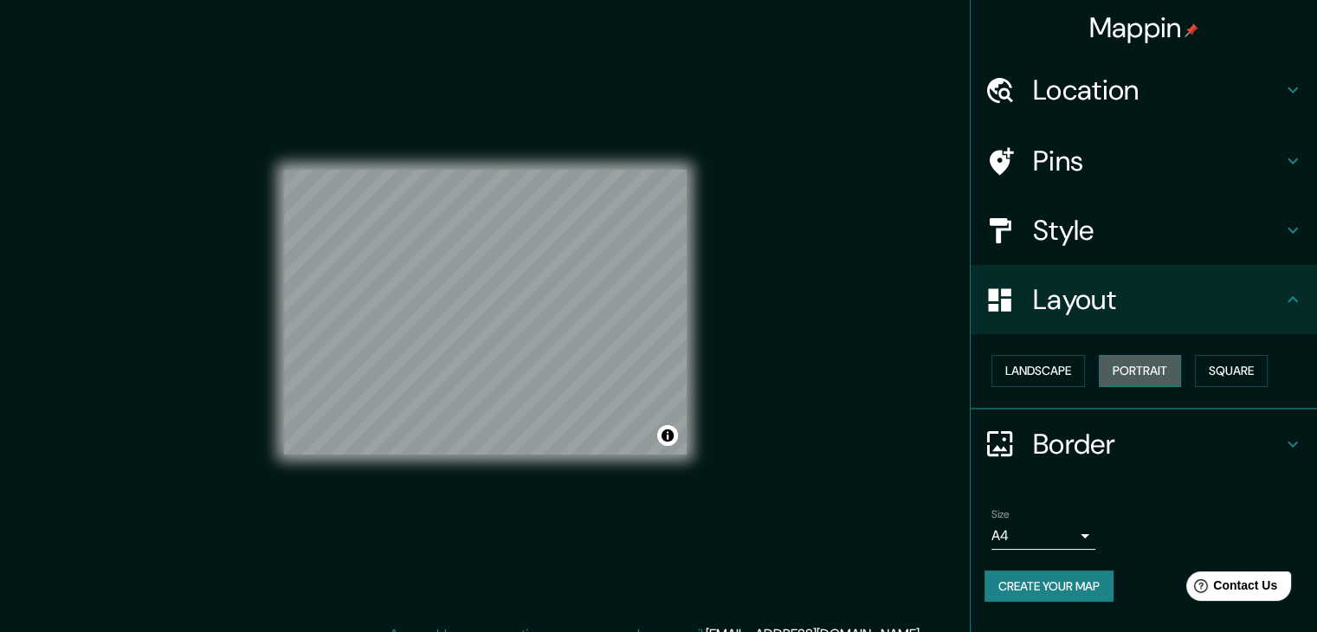
click at [1118, 372] on button "Portrait" at bounding box center [1140, 371] width 82 height 32
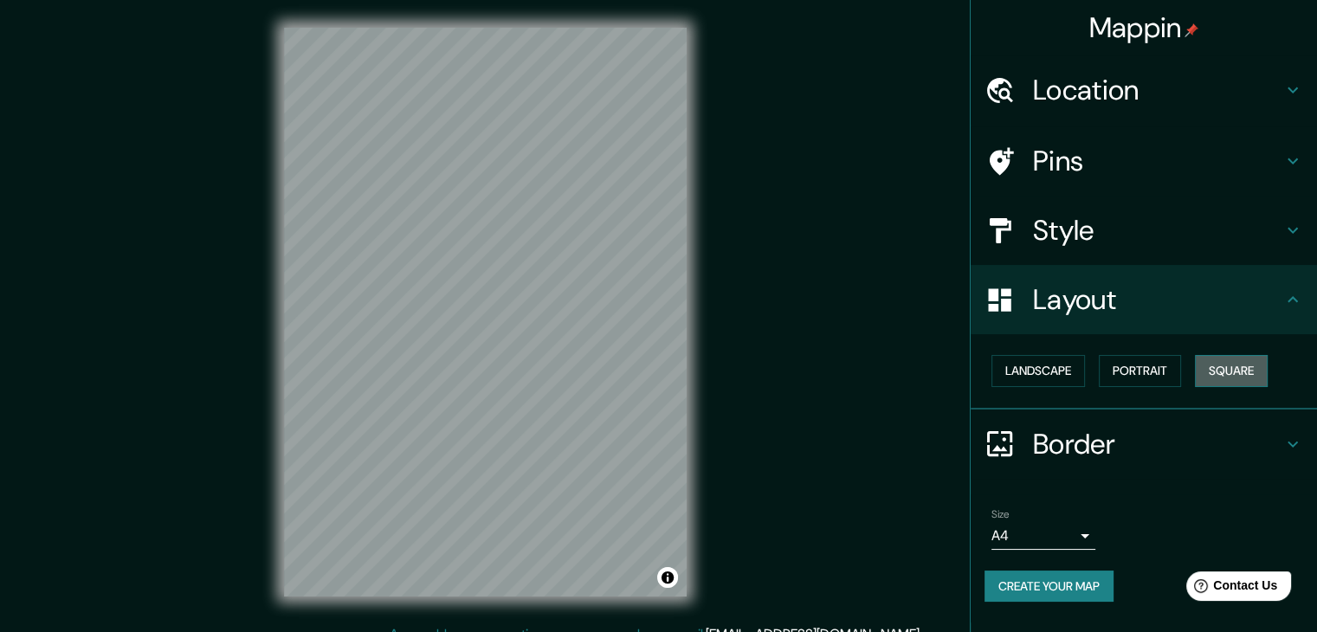
click at [1211, 376] on button "Square" at bounding box center [1231, 371] width 73 height 32
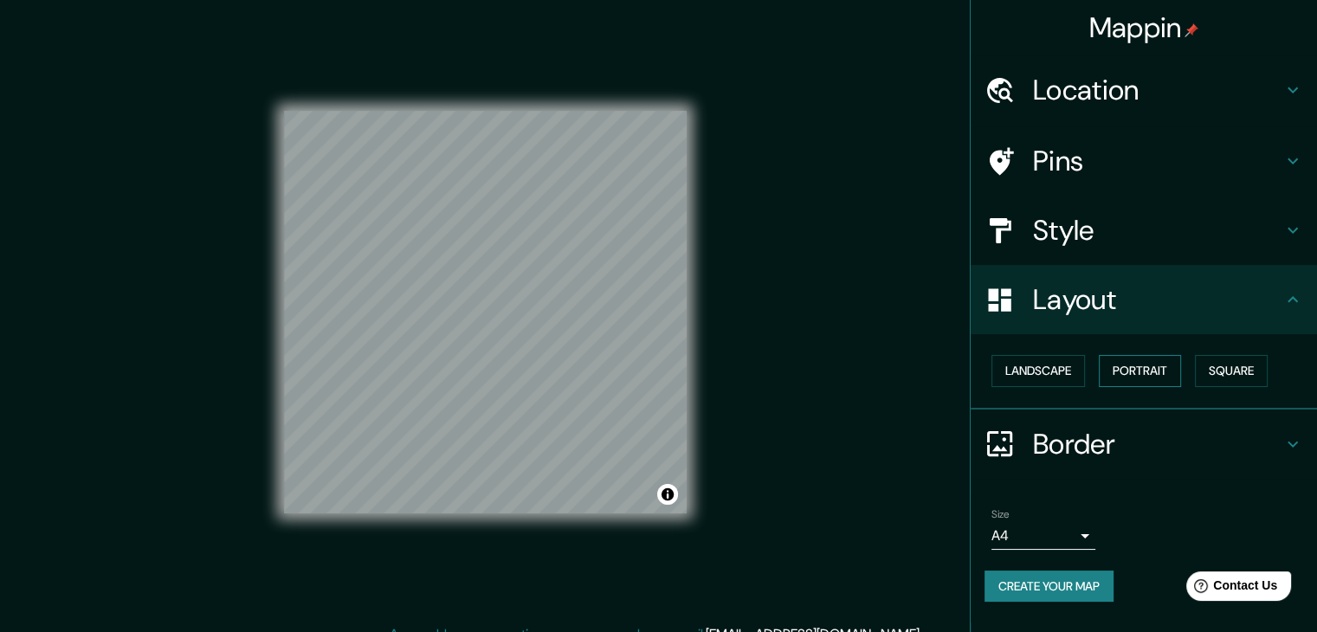
click at [1122, 368] on button "Portrait" at bounding box center [1140, 371] width 82 height 32
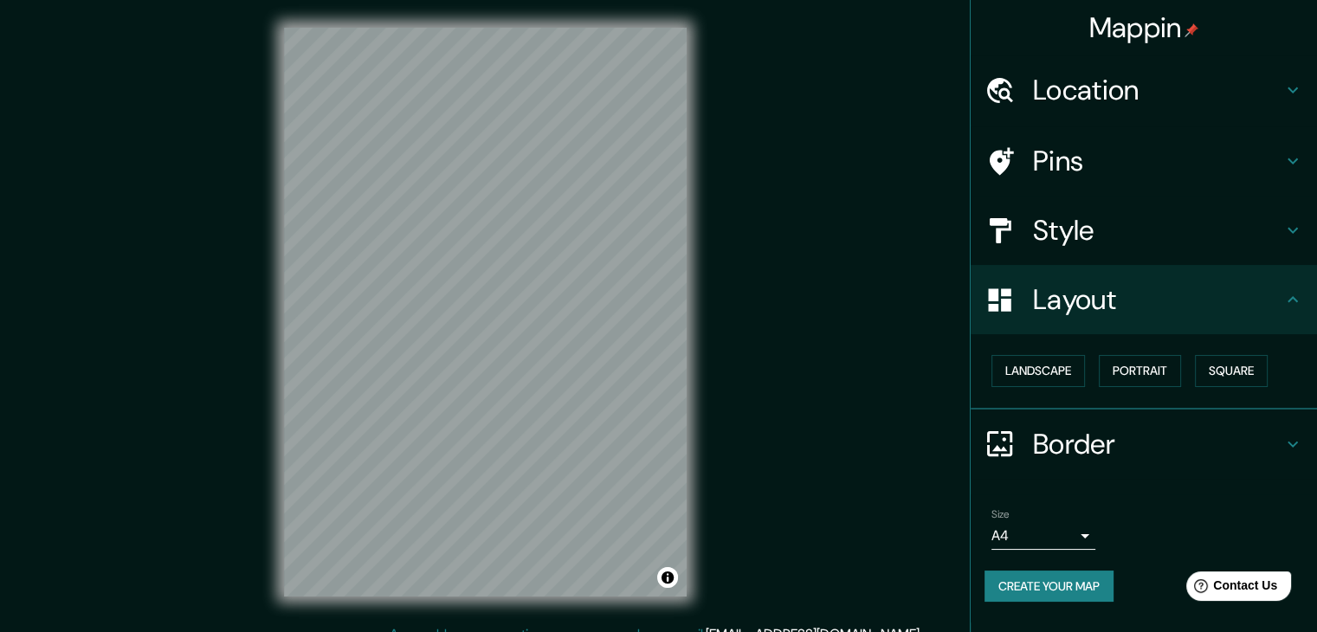
click at [1154, 92] on h4 "Location" at bounding box center [1157, 90] width 249 height 35
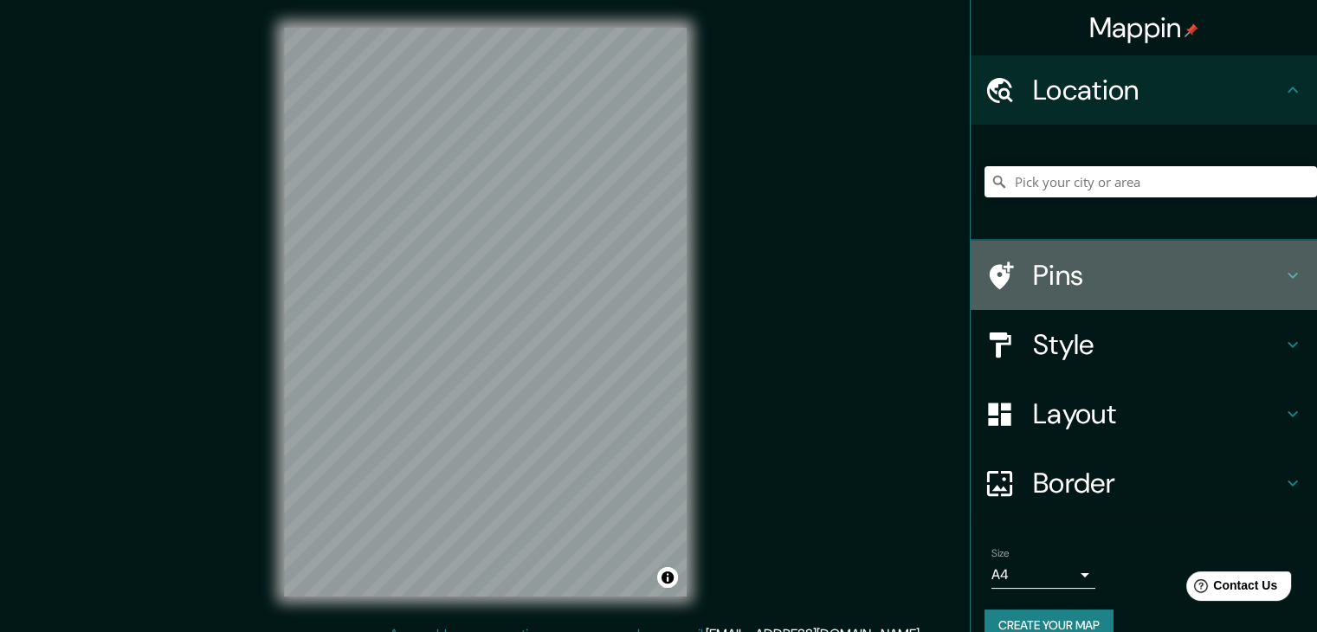
click at [1109, 266] on h4 "Pins" at bounding box center [1157, 275] width 249 height 35
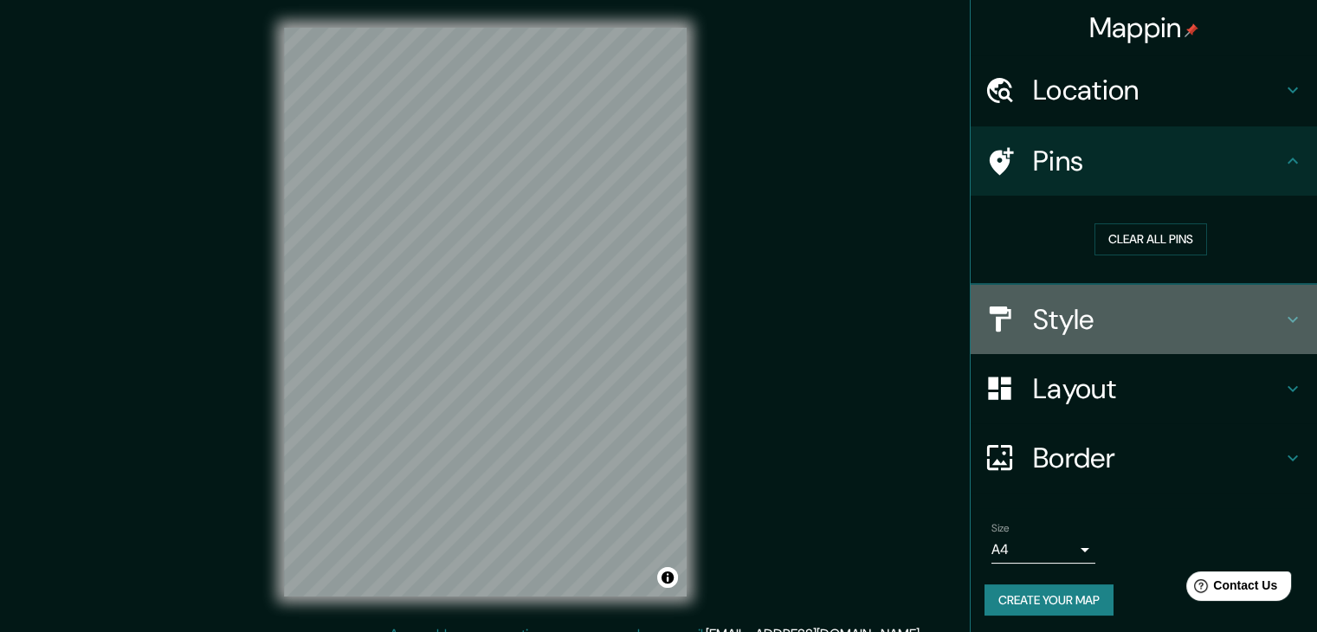
click at [1135, 316] on h4 "Style" at bounding box center [1157, 319] width 249 height 35
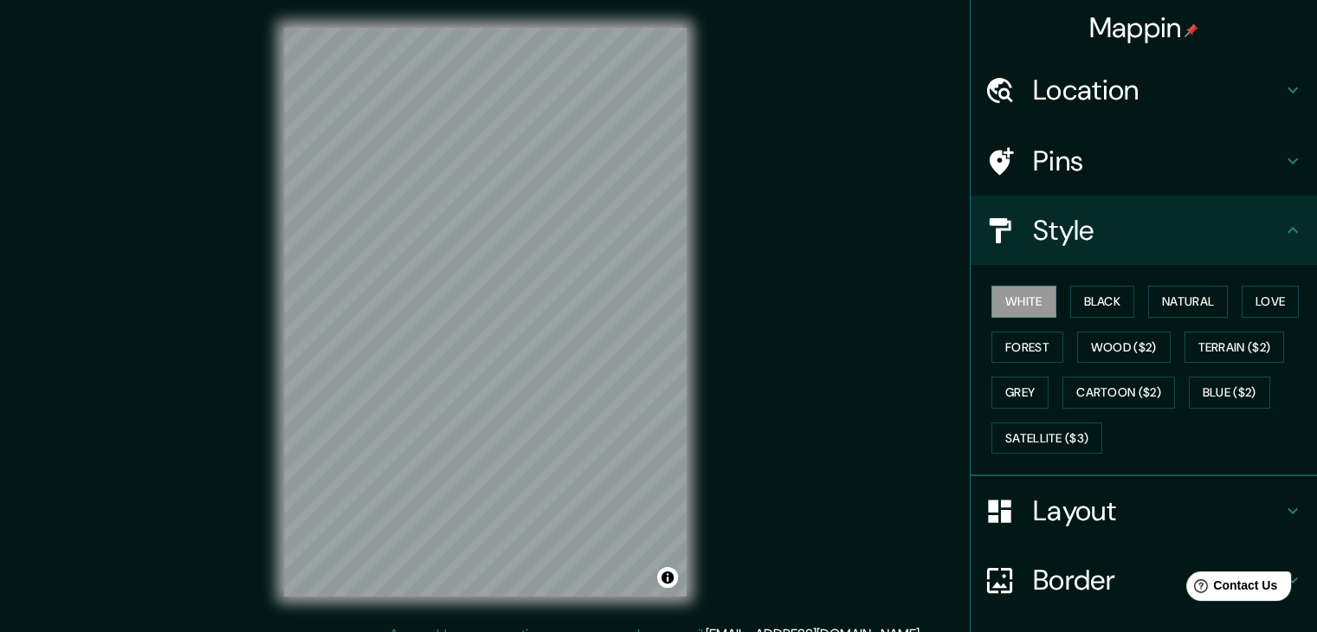
click at [1033, 495] on h4 "Layout" at bounding box center [1157, 511] width 249 height 35
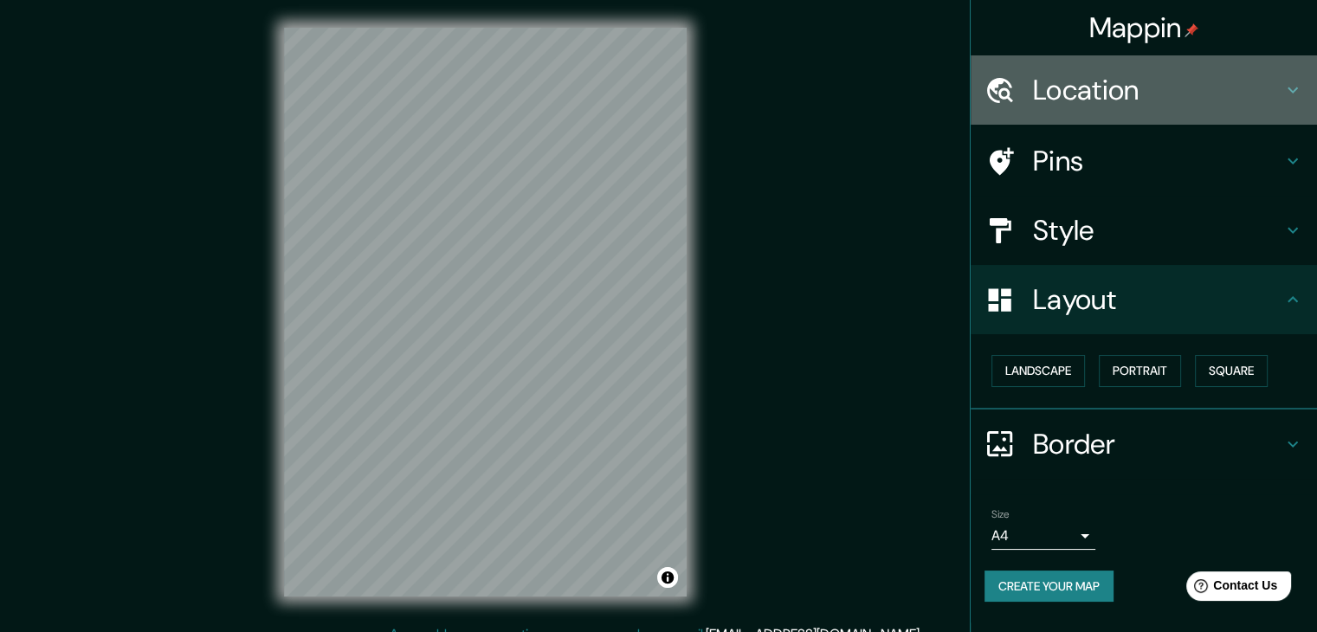
click at [1094, 108] on div "Location" at bounding box center [1144, 89] width 346 height 69
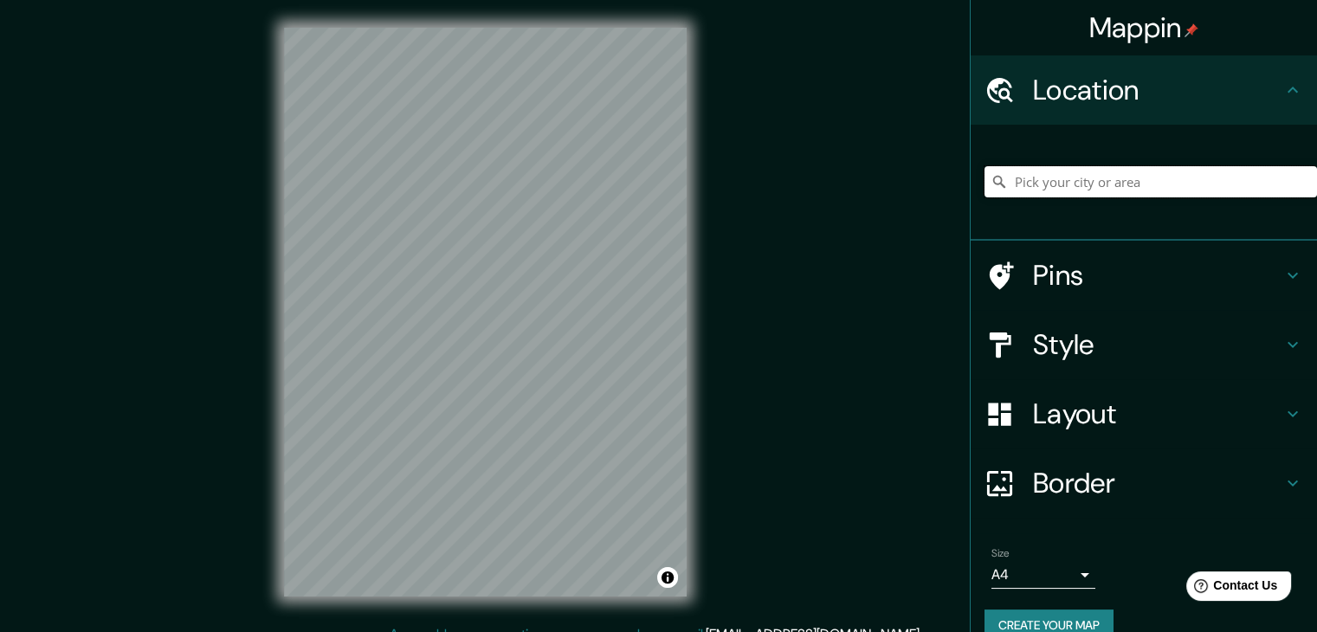
click at [1091, 187] on input "Pick your city or area" at bounding box center [1151, 181] width 333 height 31
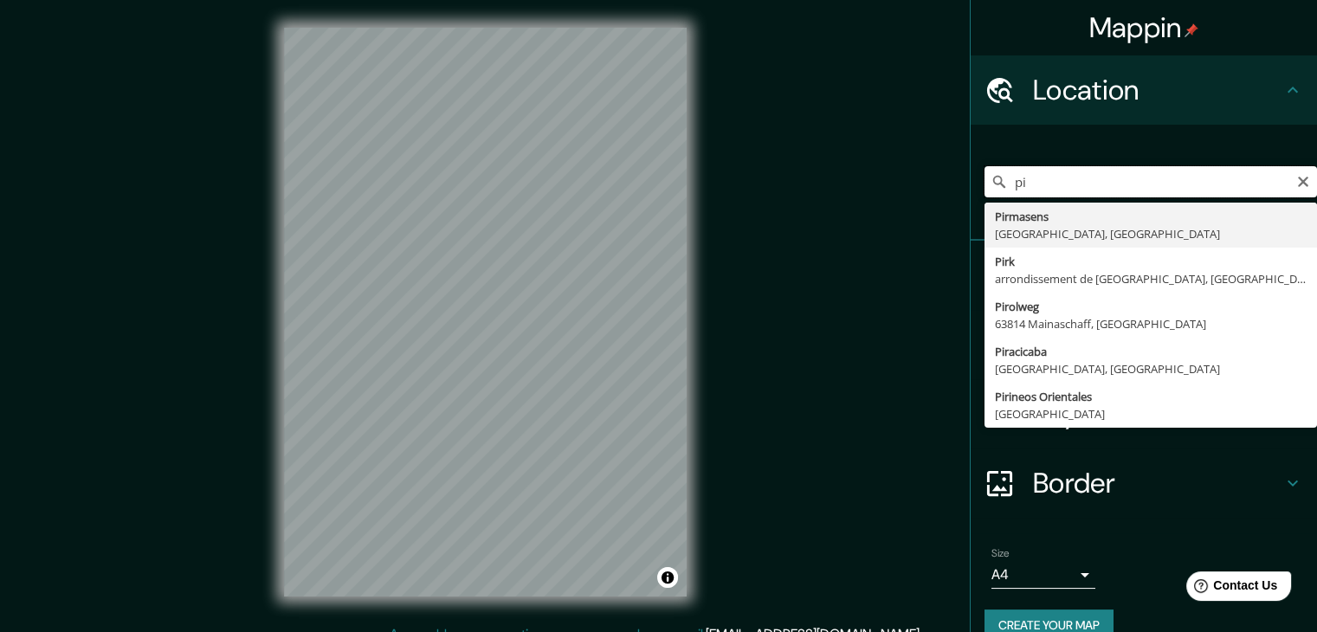
type input "p"
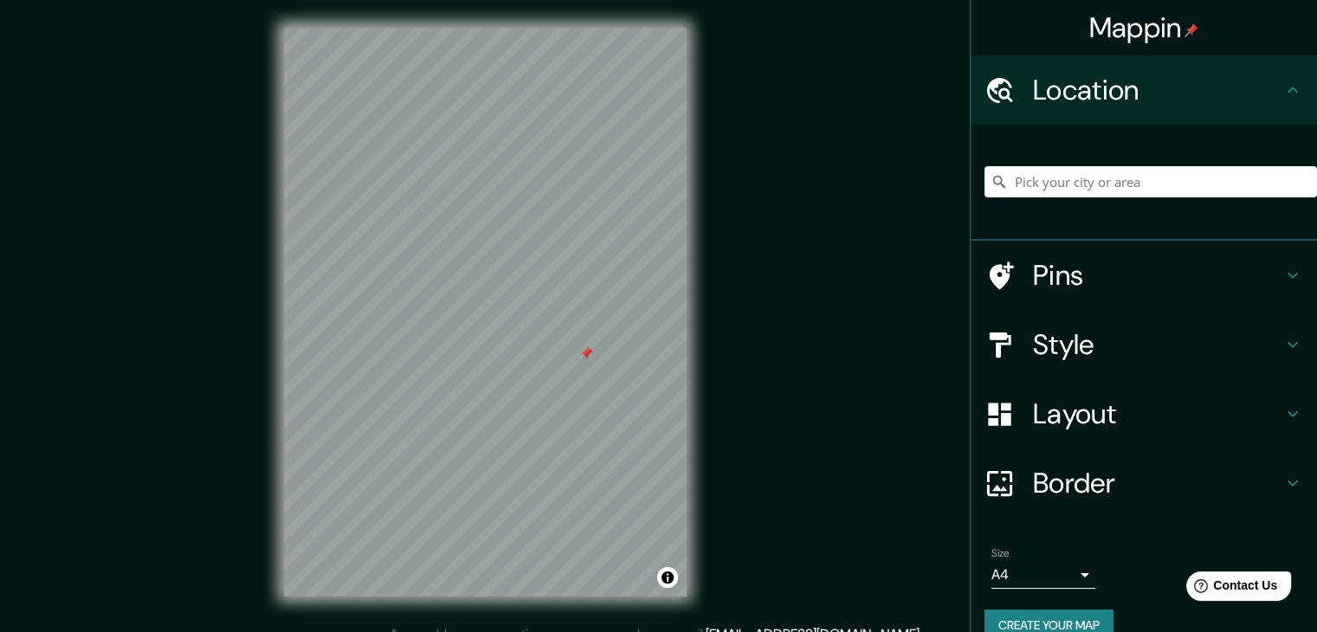
drag, startPoint x: 558, startPoint y: 358, endPoint x: 586, endPoint y: 358, distance: 28.6
click at [586, 358] on div at bounding box center [586, 353] width 14 height 14
click at [579, 348] on div at bounding box center [586, 353] width 14 height 14
click at [581, 348] on div at bounding box center [586, 341] width 14 height 14
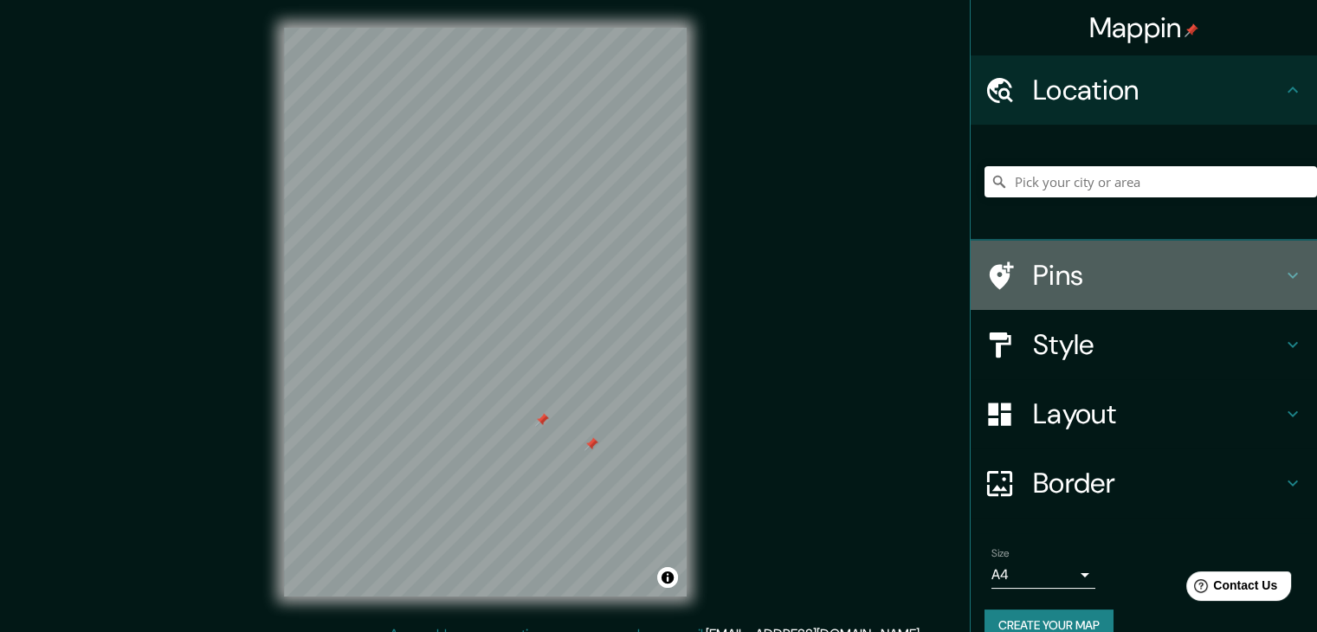
click at [1134, 279] on h4 "Pins" at bounding box center [1157, 275] width 249 height 35
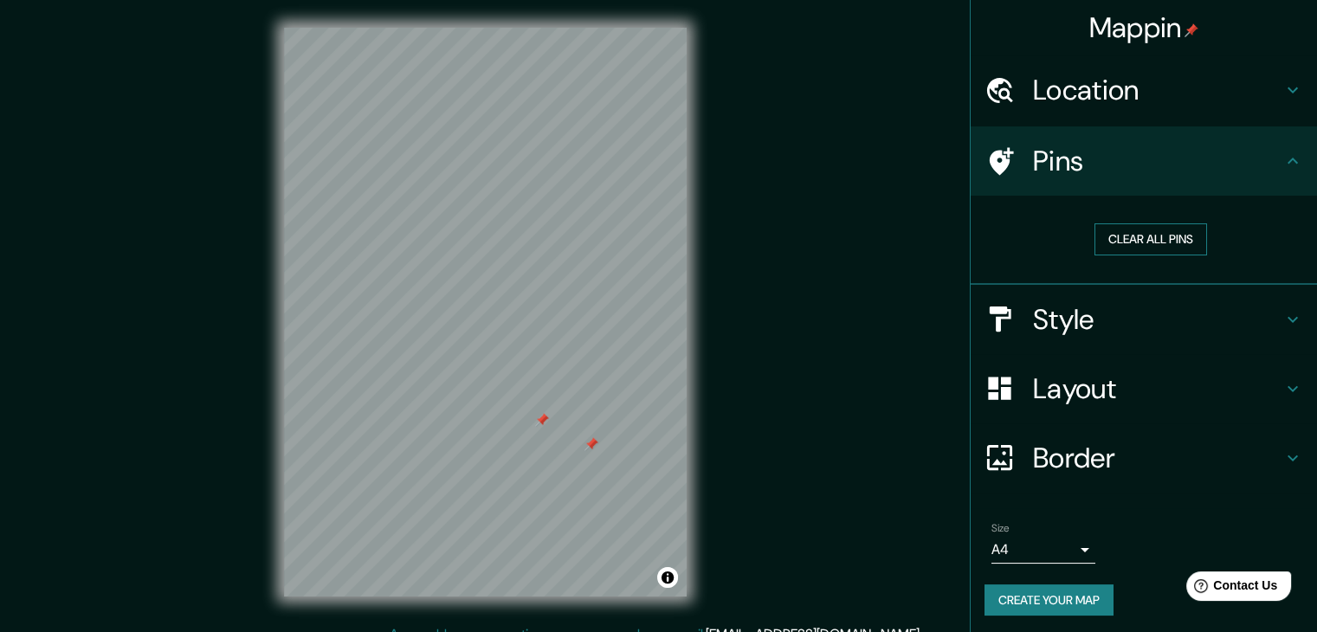
click at [1106, 248] on button "Clear all pins" at bounding box center [1151, 239] width 113 height 32
click at [1158, 226] on button "Clear all pins" at bounding box center [1151, 239] width 113 height 32
click at [1148, 234] on button "Clear all pins" at bounding box center [1151, 239] width 113 height 32
click at [1127, 91] on h4 "Location" at bounding box center [1157, 90] width 249 height 35
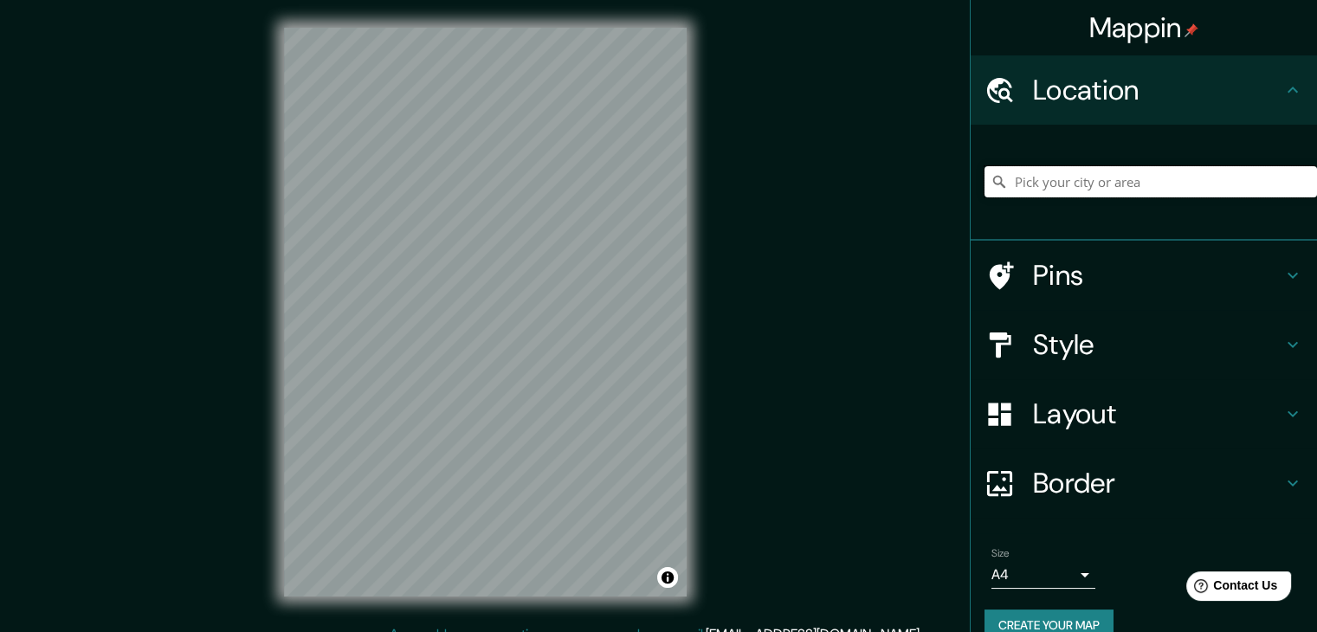
click at [1157, 187] on input "Pick your city or area" at bounding box center [1151, 181] width 333 height 31
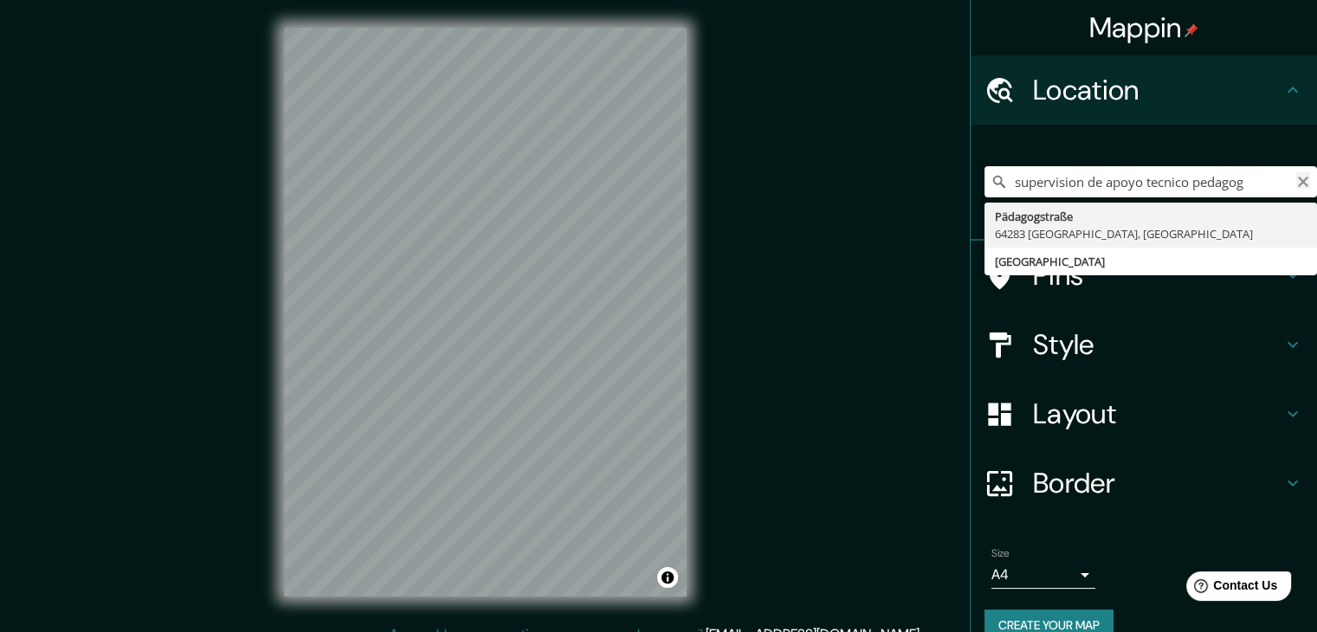
type input "supervision de apoyo tecnico pedagog"
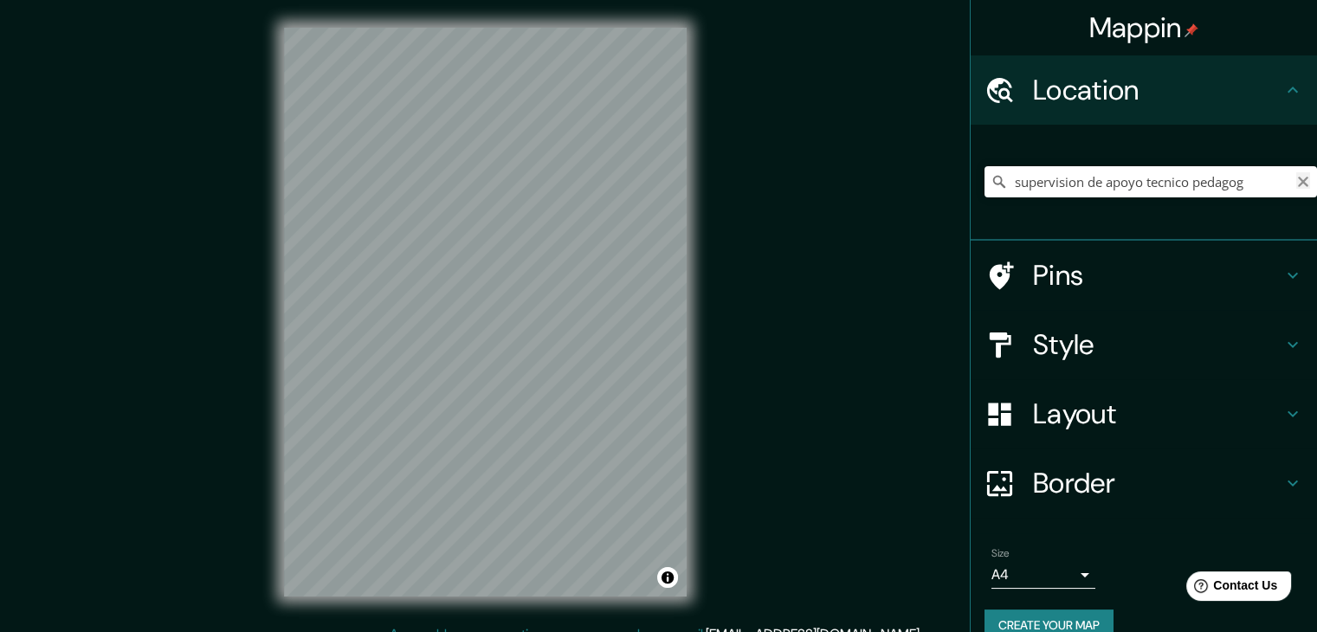
click at [1296, 181] on icon "Clear" at bounding box center [1303, 182] width 14 height 14
click at [1077, 184] on input "Pick your city or area" at bounding box center [1151, 181] width 333 height 31
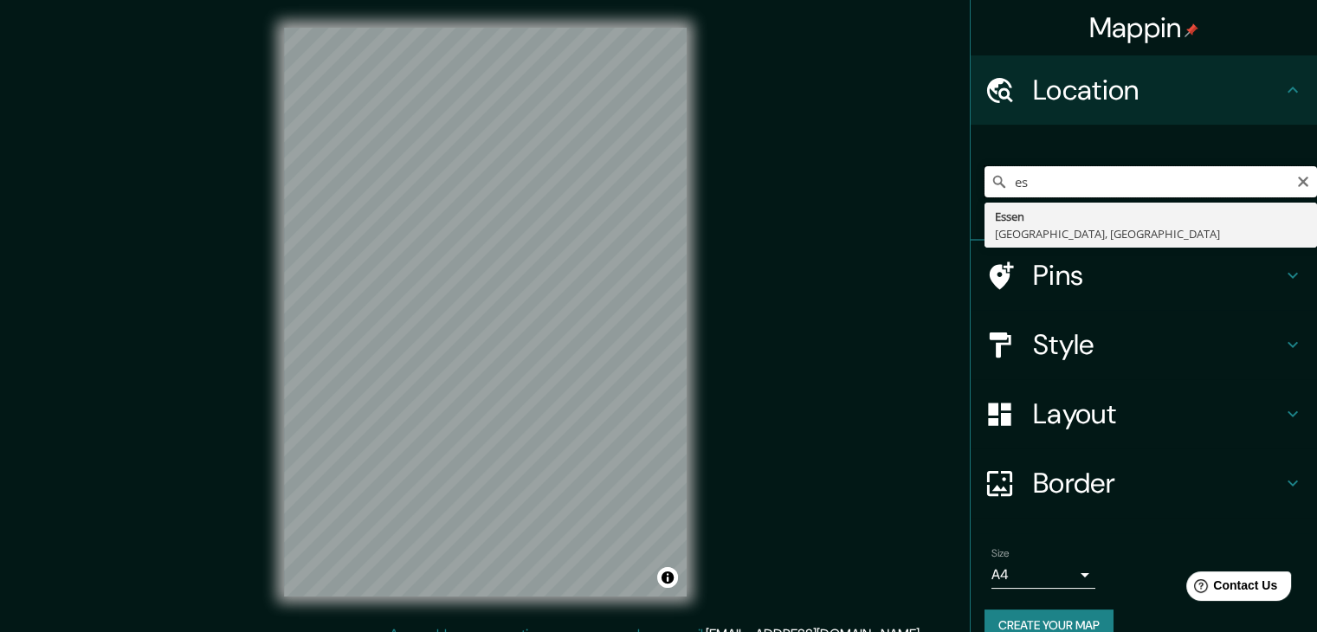
type input "e"
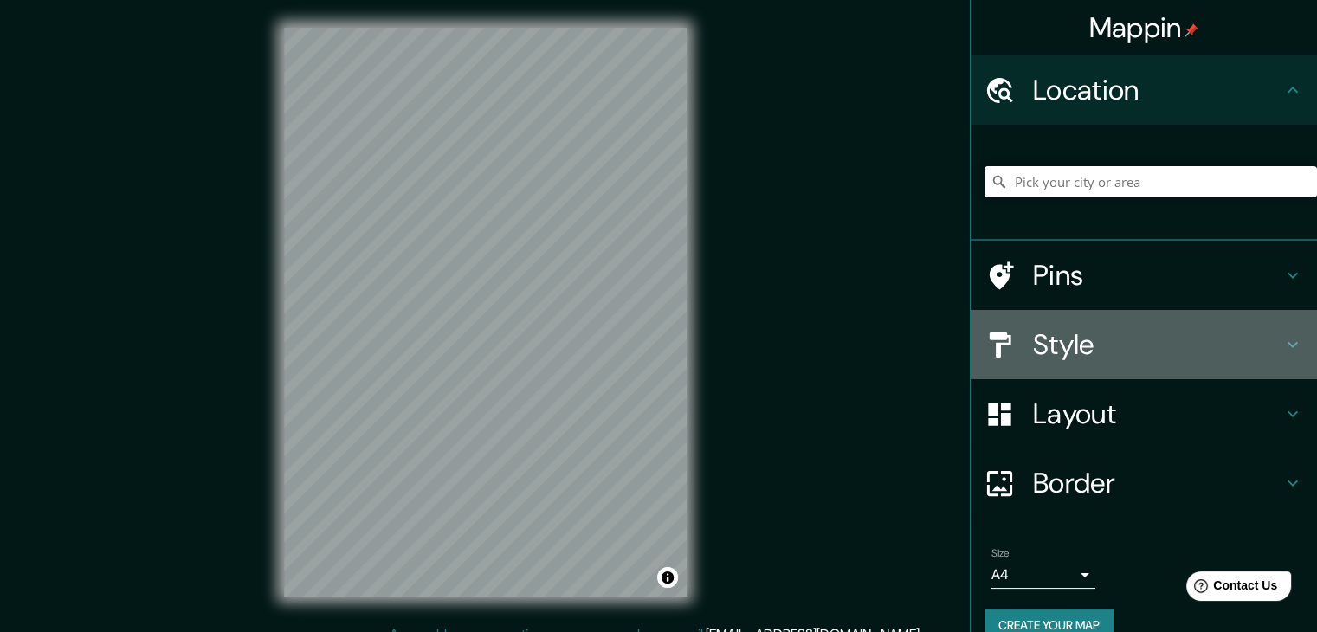
click at [1254, 354] on h4 "Style" at bounding box center [1157, 344] width 249 height 35
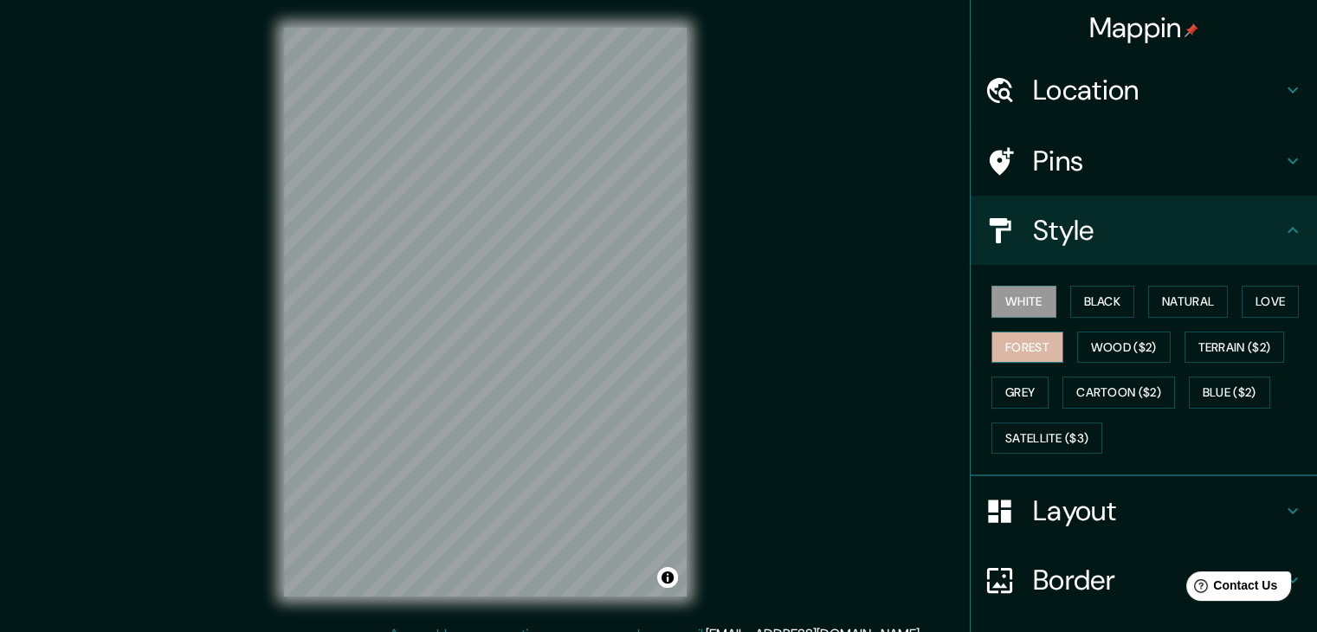
click at [1018, 345] on button "Forest" at bounding box center [1028, 348] width 72 height 32
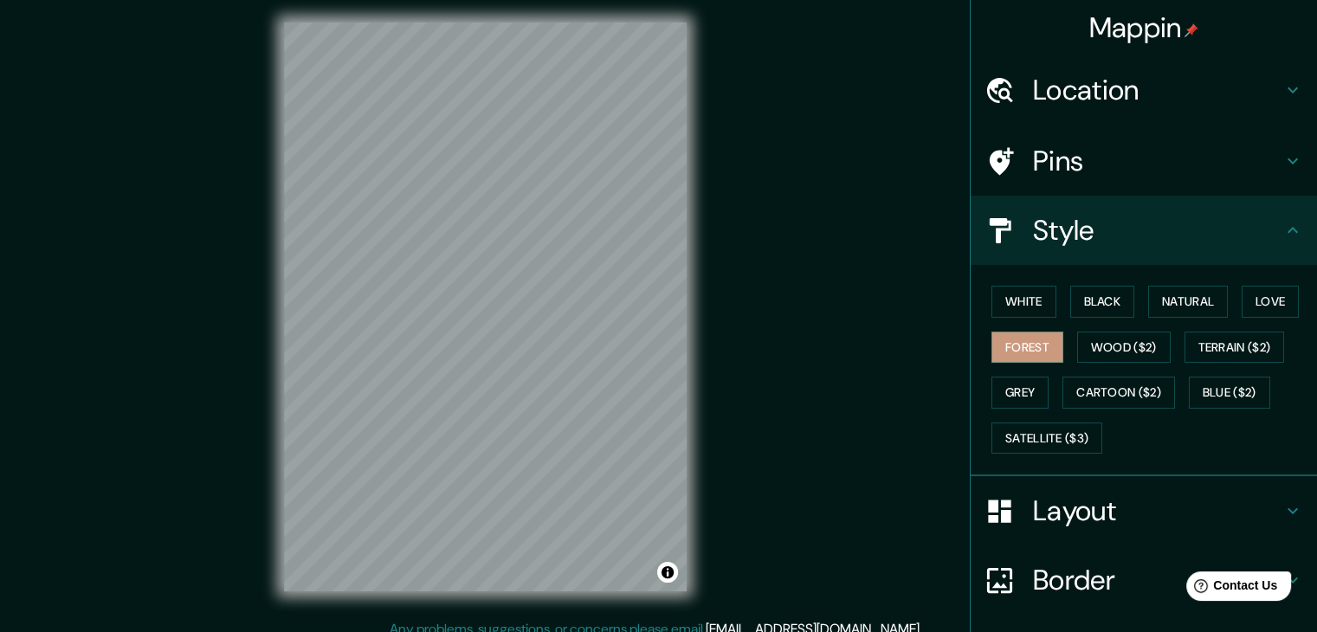
scroll to position [20, 0]
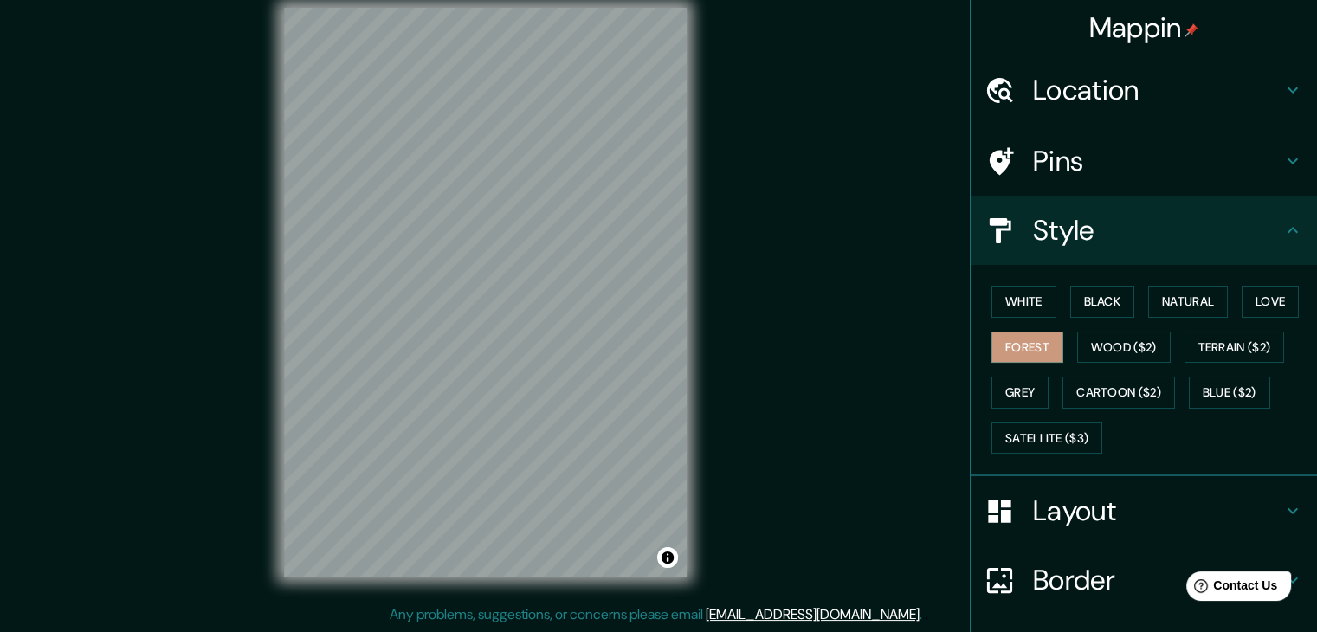
click at [225, 486] on div "Mappin Location Pins Style White Black Natural Love Forest Wood ($2) Terrain ($…" at bounding box center [658, 306] width 1317 height 652
click at [1137, 102] on h4 "Location" at bounding box center [1157, 90] width 249 height 35
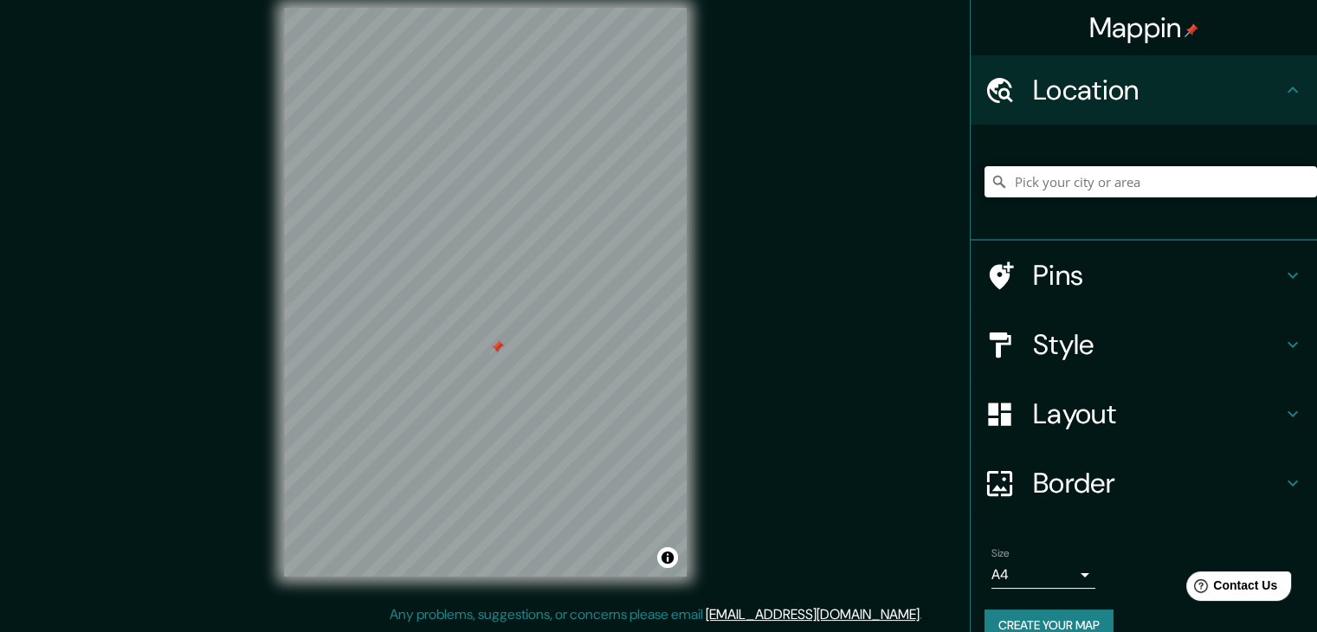
click at [1111, 208] on div at bounding box center [1151, 182] width 333 height 87
click at [1109, 193] on input "Pick your city or area" at bounding box center [1151, 181] width 333 height 31
paste input "GQ88+846 Plaza Pirayú, Pirayu 090902"
type input "Pirayú, Paraguarí, 090902, Paraguay"
click at [1115, 184] on input "Pirayú, Paraguarí, 090902, Paraguay" at bounding box center [1151, 181] width 333 height 31
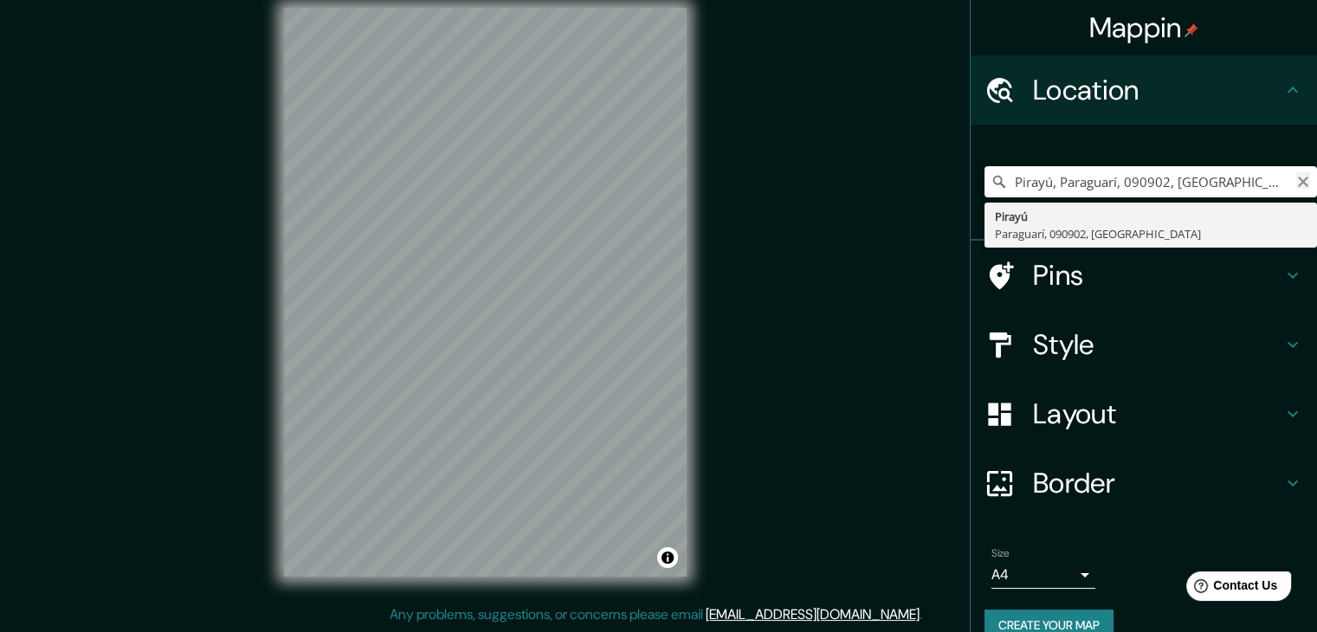
click at [1298, 185] on icon "Clear" at bounding box center [1303, 182] width 10 height 10
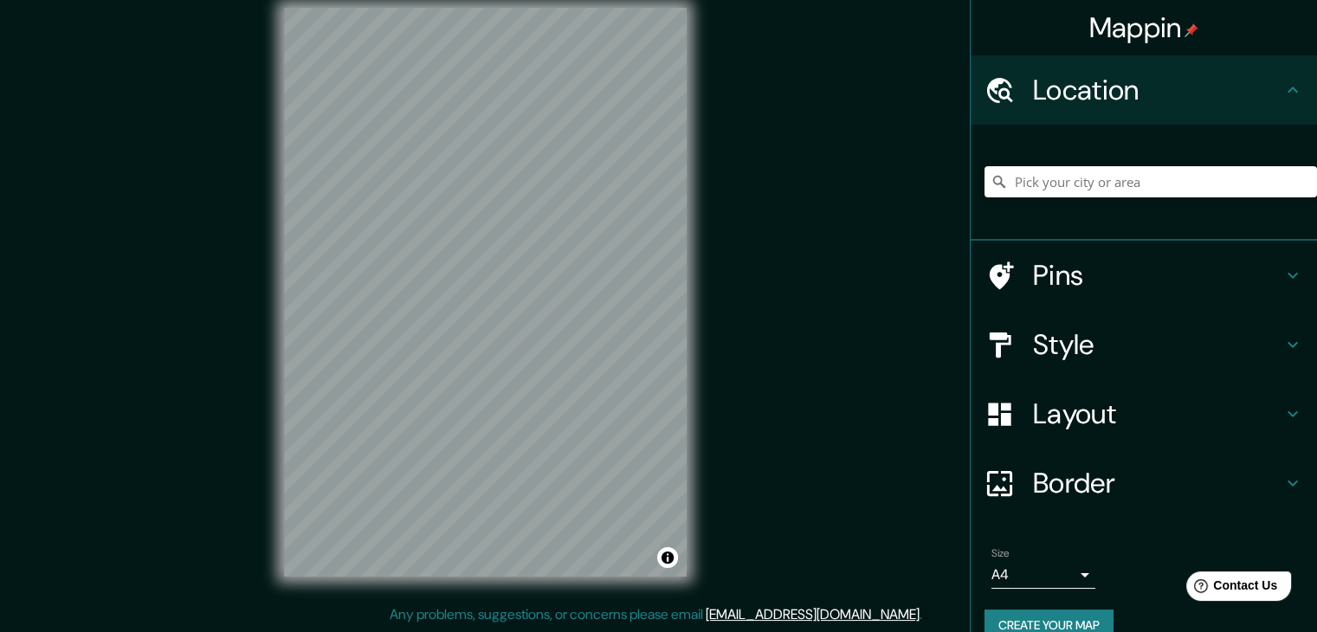
paste input "25°28'59"S 57°13'59"W"
drag, startPoint x: 1270, startPoint y: 190, endPoint x: 852, endPoint y: 262, distance: 423.6
click at [852, 262] on div "Mappin Location Sur, Calama, Región de Antofagasta 1390000, Chile Sur Calama, R…" at bounding box center [658, 306] width 1317 height 652
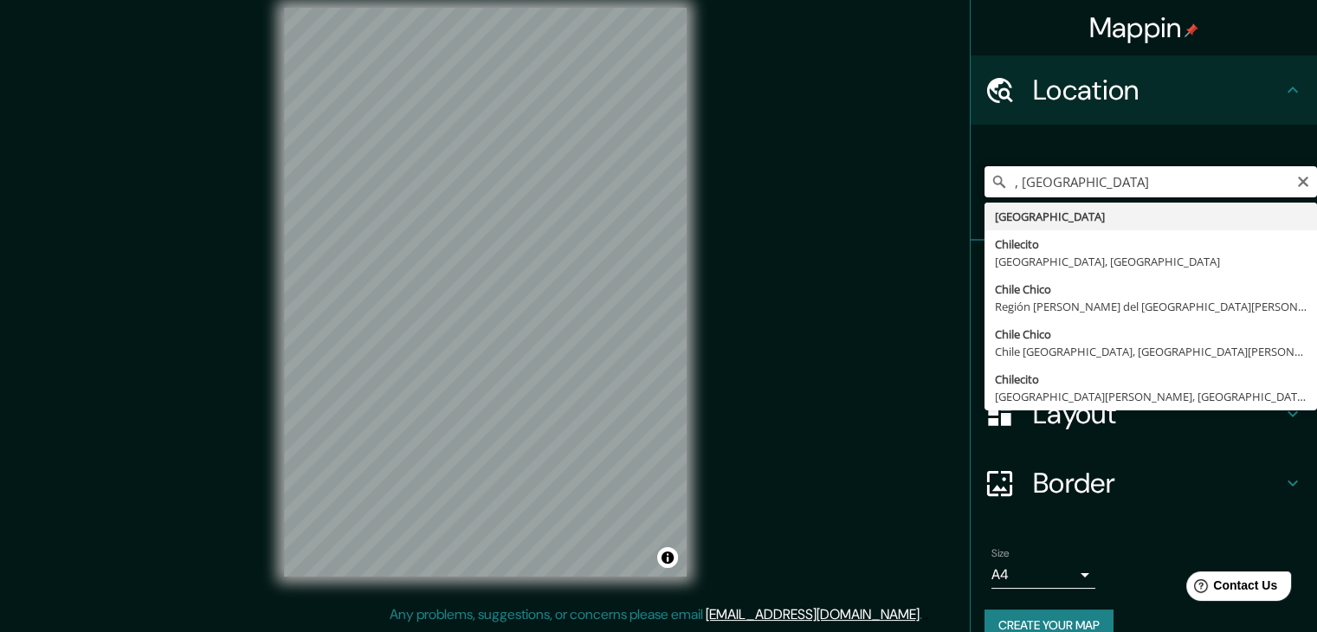
type input ", Chile"
